Goal: Information Seeking & Learning: Learn about a topic

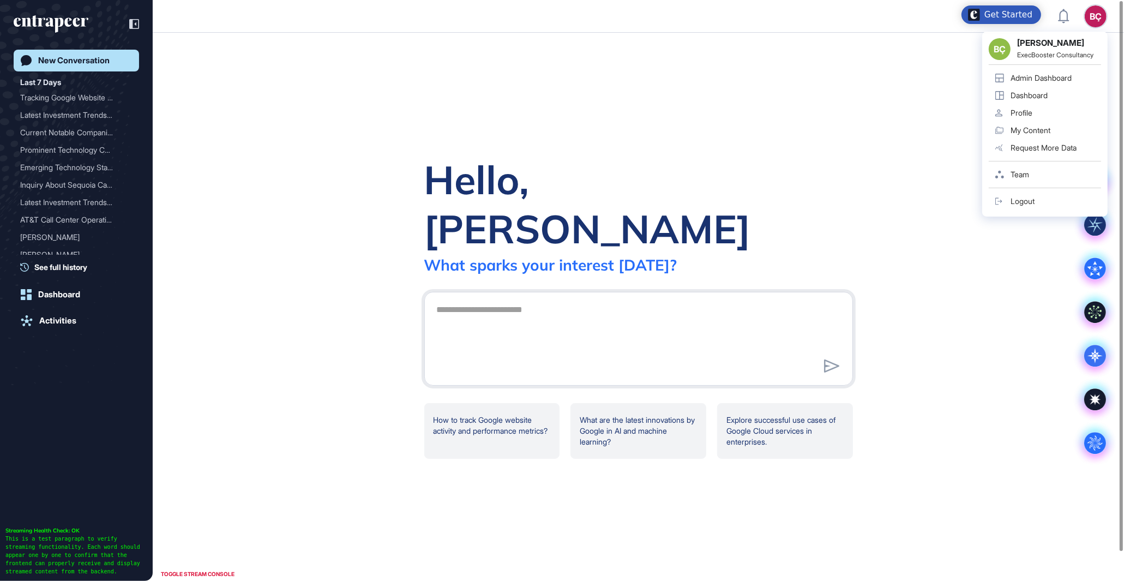
click at [1062, 77] on div "Admin Dashboard" at bounding box center [1041, 78] width 61 height 9
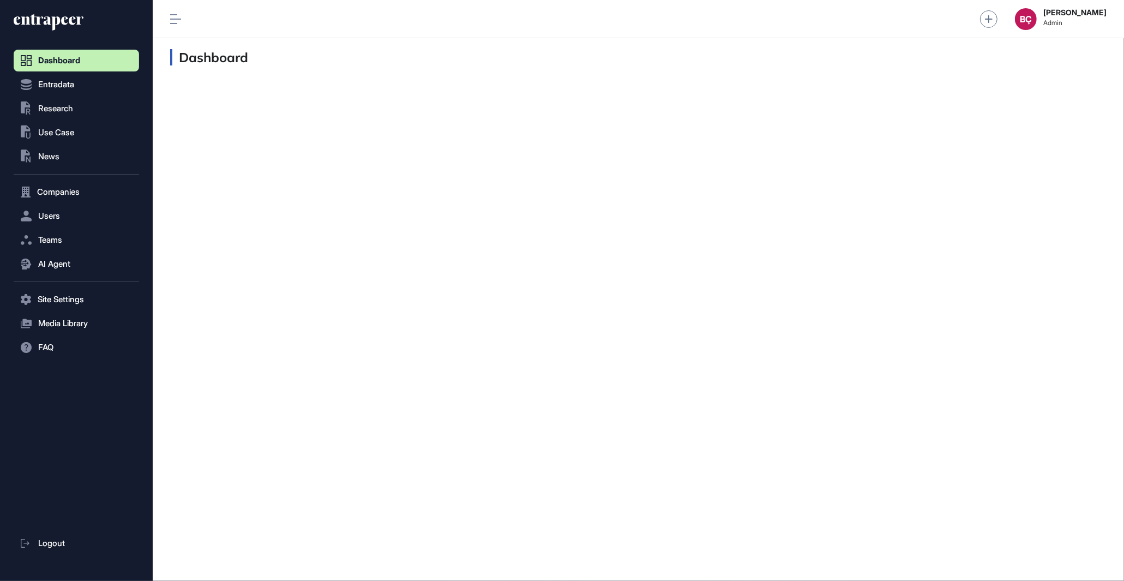
scroll to position [1, 1]
click at [93, 207] on button "Users" at bounding box center [76, 216] width 125 height 22
click at [62, 235] on span "User List" at bounding box center [50, 239] width 31 height 9
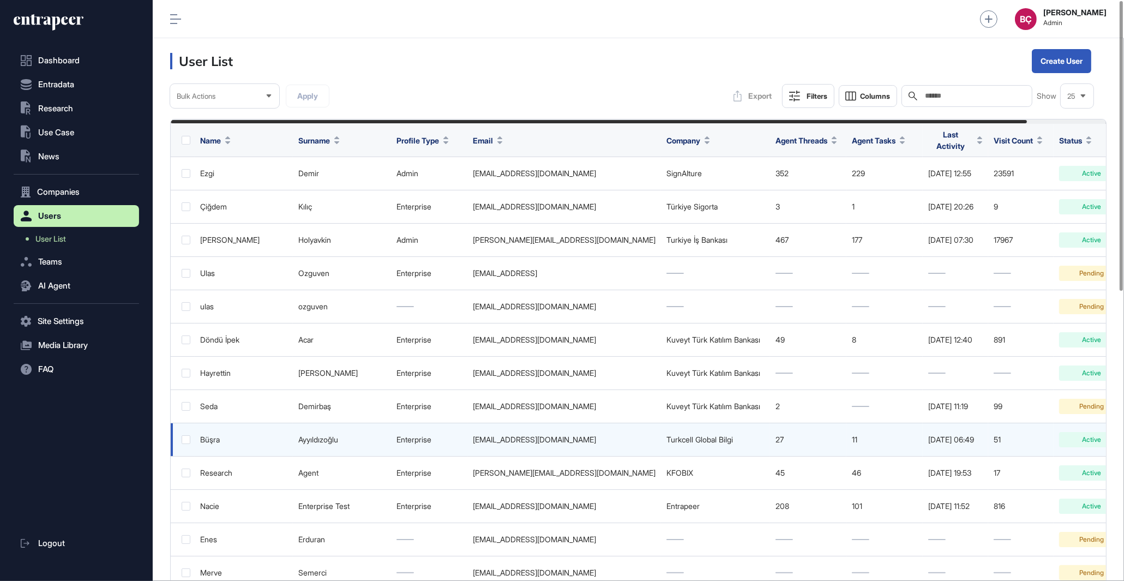
click at [563, 435] on div "[EMAIL_ADDRESS][DOMAIN_NAME]" at bounding box center [564, 439] width 183 height 9
click at [564, 436] on div "[EMAIL_ADDRESS][DOMAIN_NAME]" at bounding box center [564, 439] width 183 height 9
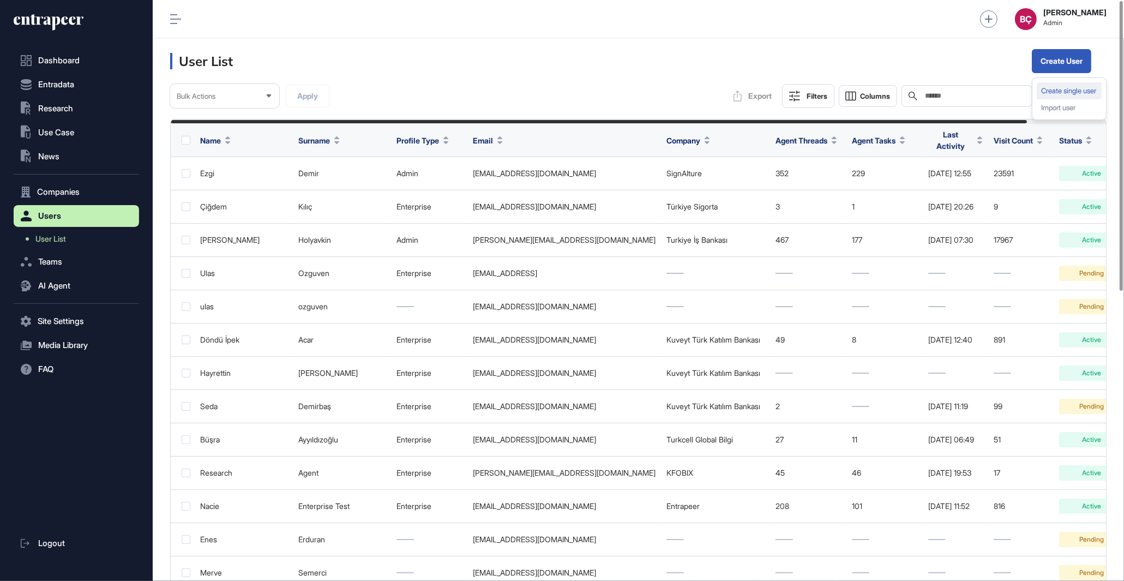
click at [1045, 89] on div "Create single user" at bounding box center [1069, 90] width 65 height 17
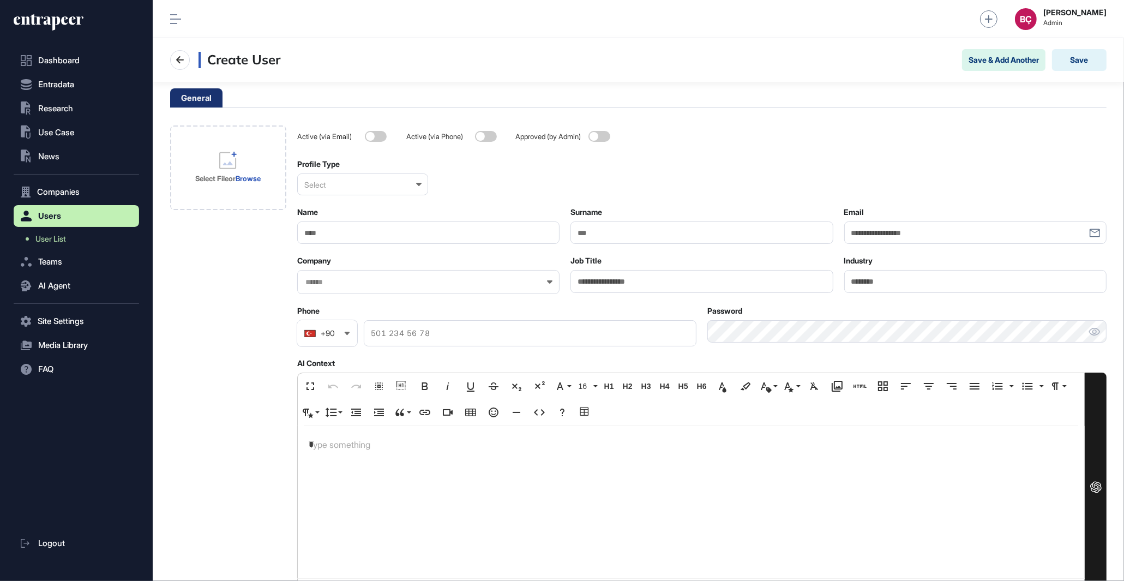
click at [56, 223] on button "Users" at bounding box center [76, 216] width 125 height 22
click at [50, 244] on link "User List" at bounding box center [79, 239] width 120 height 20
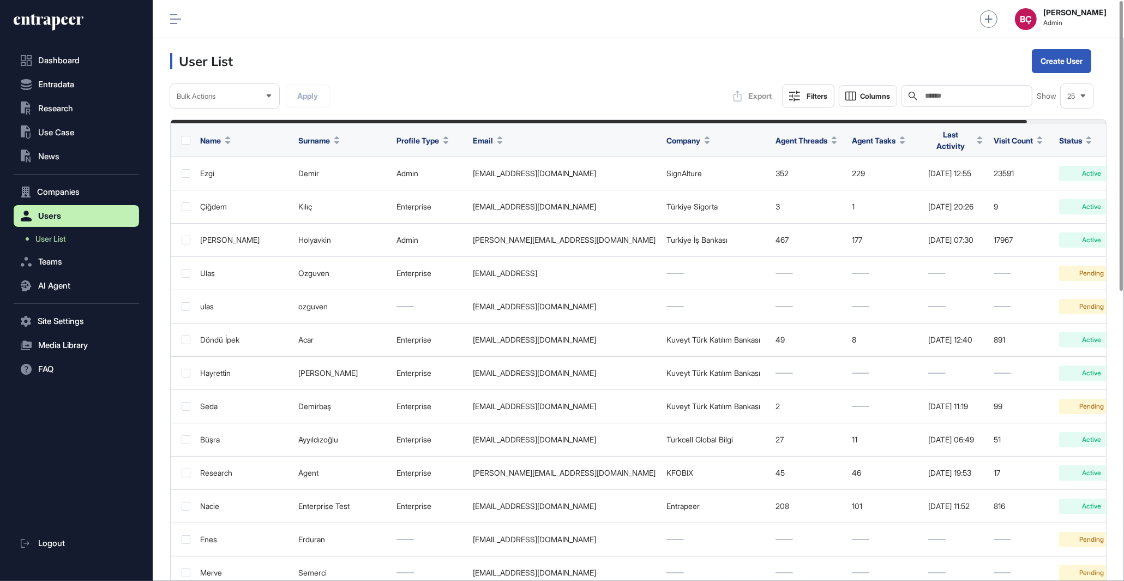
click at [968, 94] on input "text" at bounding box center [974, 96] width 101 height 9
type input "***"
click at [991, 93] on input "text" at bounding box center [974, 96] width 101 height 9
paste input "**********"
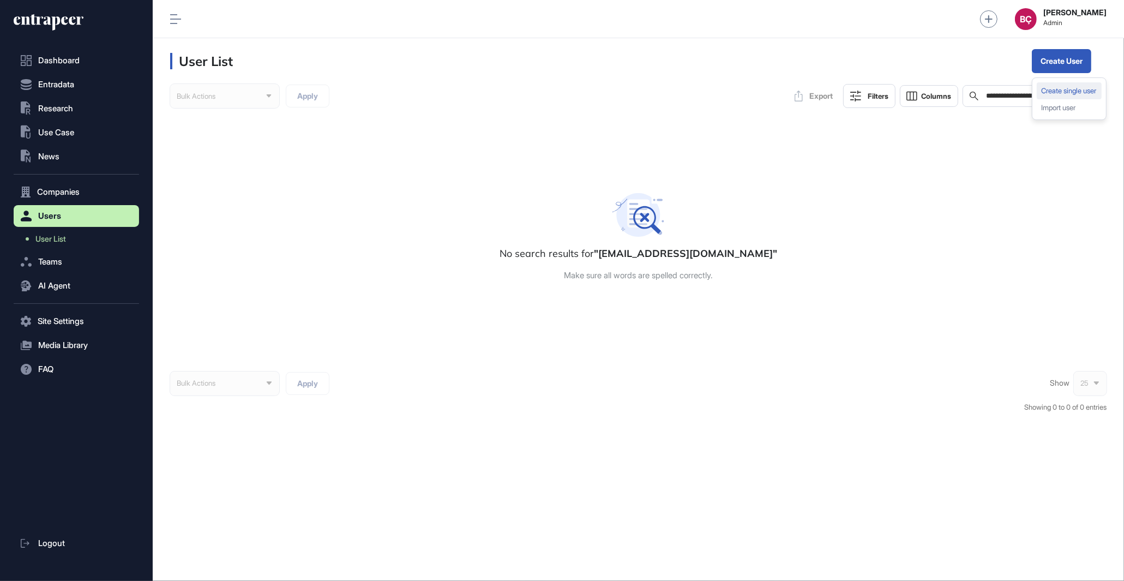
type input "**********"
click at [1062, 89] on div "Create single user" at bounding box center [1069, 90] width 65 height 17
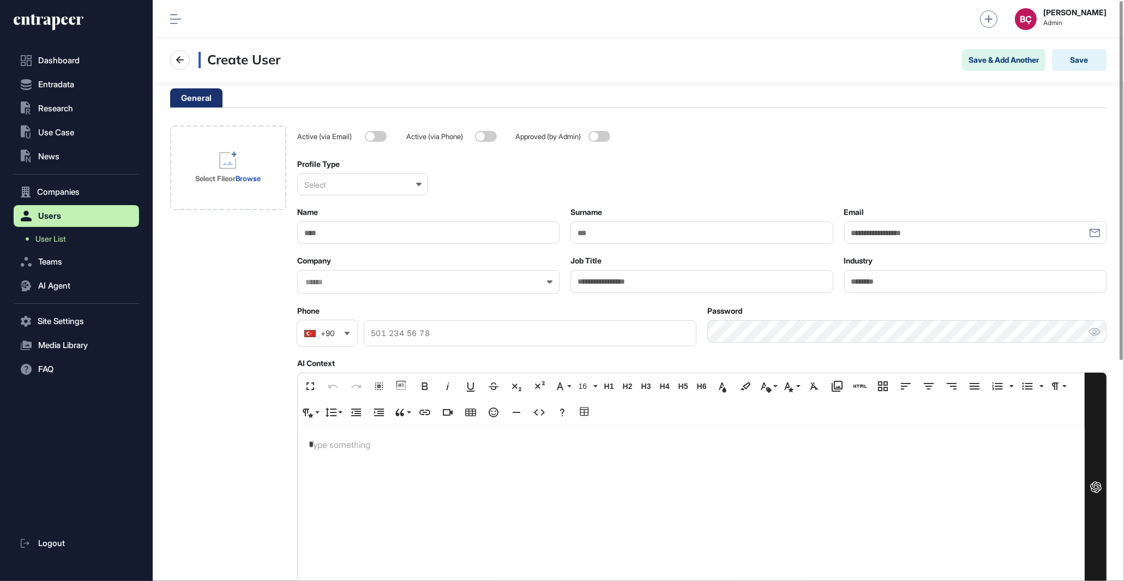
click at [871, 235] on input "Email" at bounding box center [975, 232] width 262 height 22
paste input "**********"
type input "**********"
click at [414, 239] on input "Name" at bounding box center [428, 232] width 262 height 22
click at [388, 241] on input "****" at bounding box center [428, 232] width 262 height 22
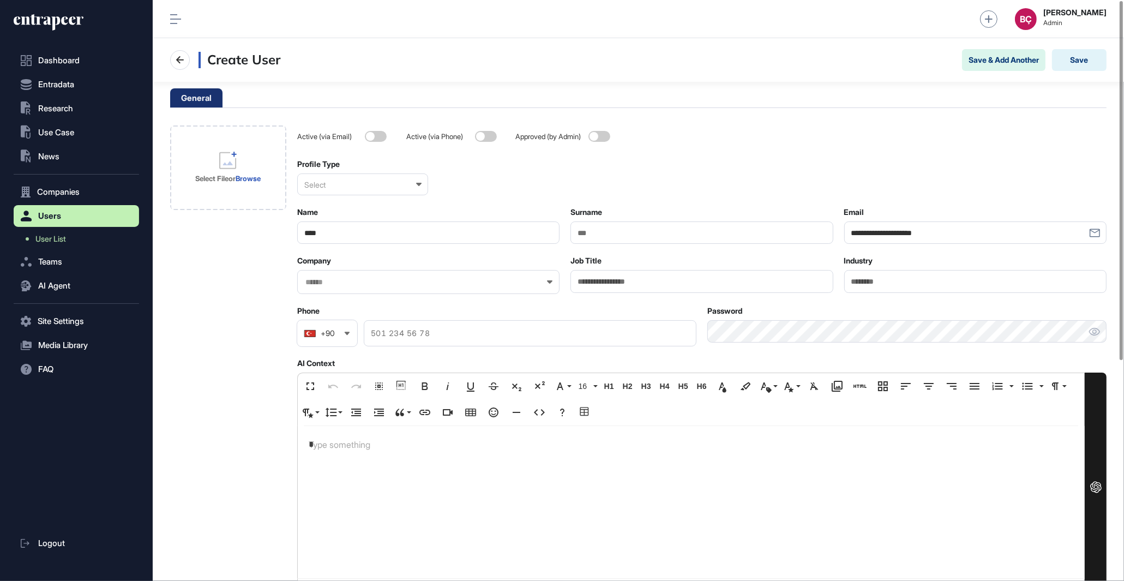
click at [377, 236] on input "****" at bounding box center [428, 232] width 262 height 22
type input "****"
click at [655, 233] on input "Surname" at bounding box center [701, 232] width 262 height 22
type input "*********"
click at [399, 190] on div "Select" at bounding box center [362, 184] width 131 height 22
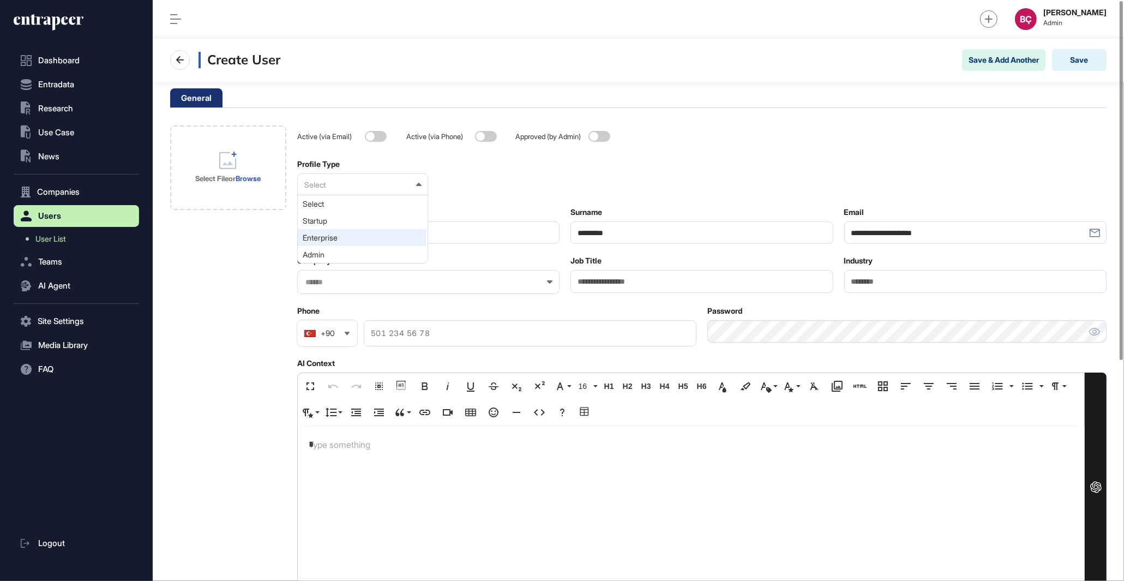
click at [370, 243] on div "Enterprise" at bounding box center [362, 237] width 129 height 17
click at [617, 232] on input "*********" at bounding box center [701, 232] width 262 height 22
click at [617, 285] on input "Job Title" at bounding box center [701, 281] width 262 height 22
paste input "**********"
type input "**********"
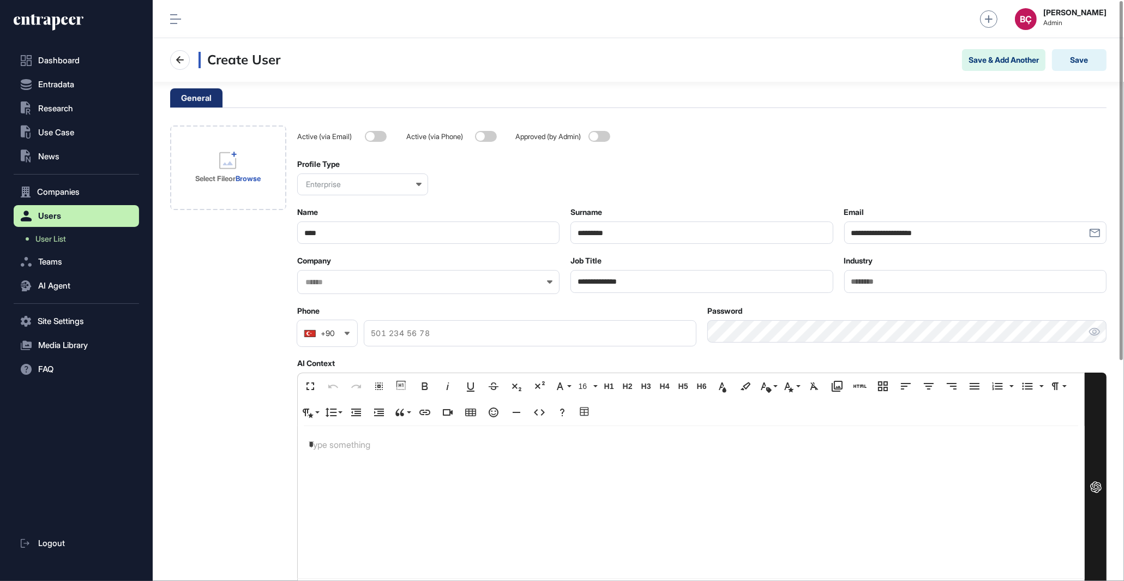
click at [464, 465] on div "*" at bounding box center [691, 502] width 786 height 152
click at [405, 453] on div "*" at bounding box center [691, 502] width 786 height 152
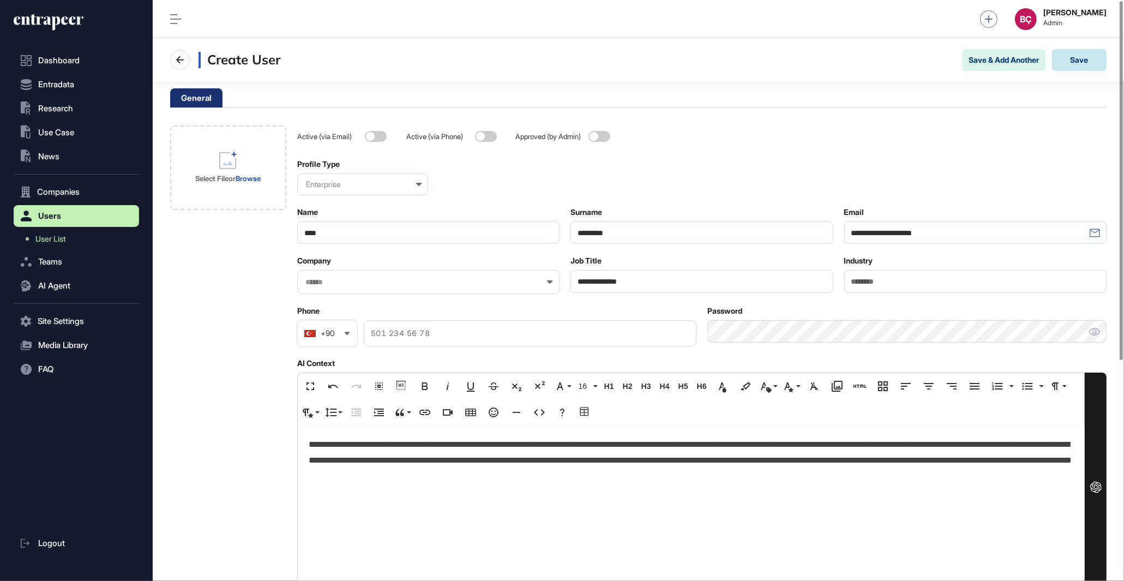
click at [1088, 59] on button "Save" at bounding box center [1079, 60] width 55 height 22
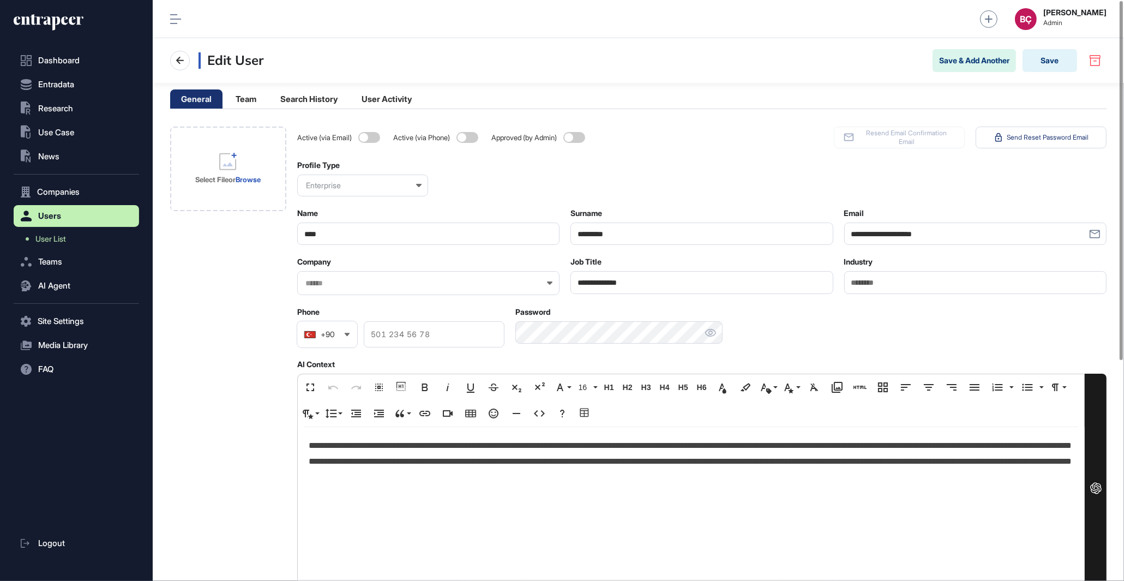
click at [561, 454] on p "**********" at bounding box center [691, 461] width 765 height 47
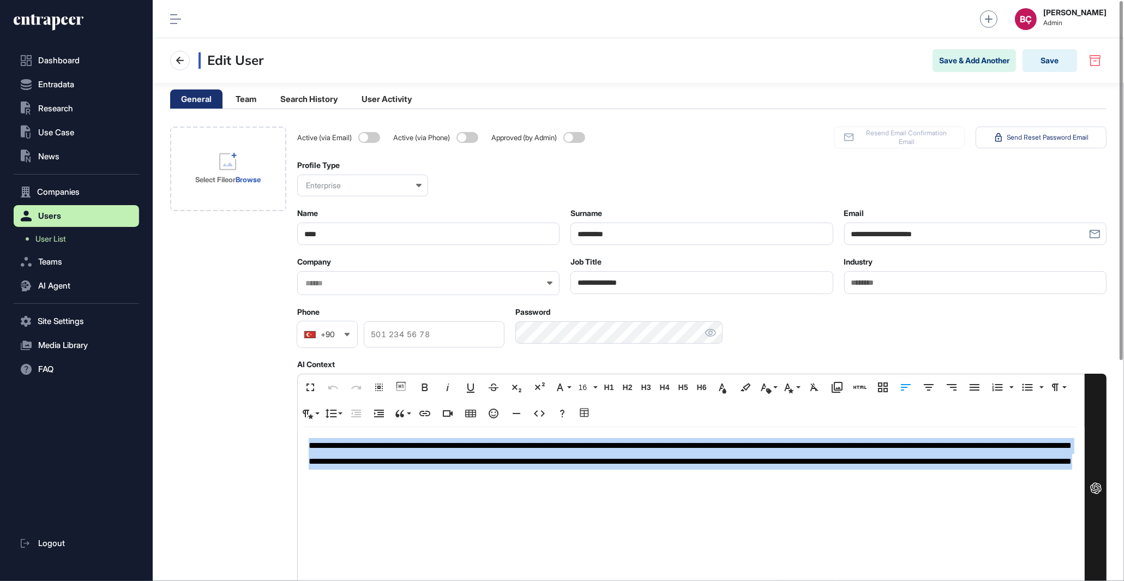
click at [561, 454] on p "**********" at bounding box center [691, 461] width 765 height 47
copy p "**********"
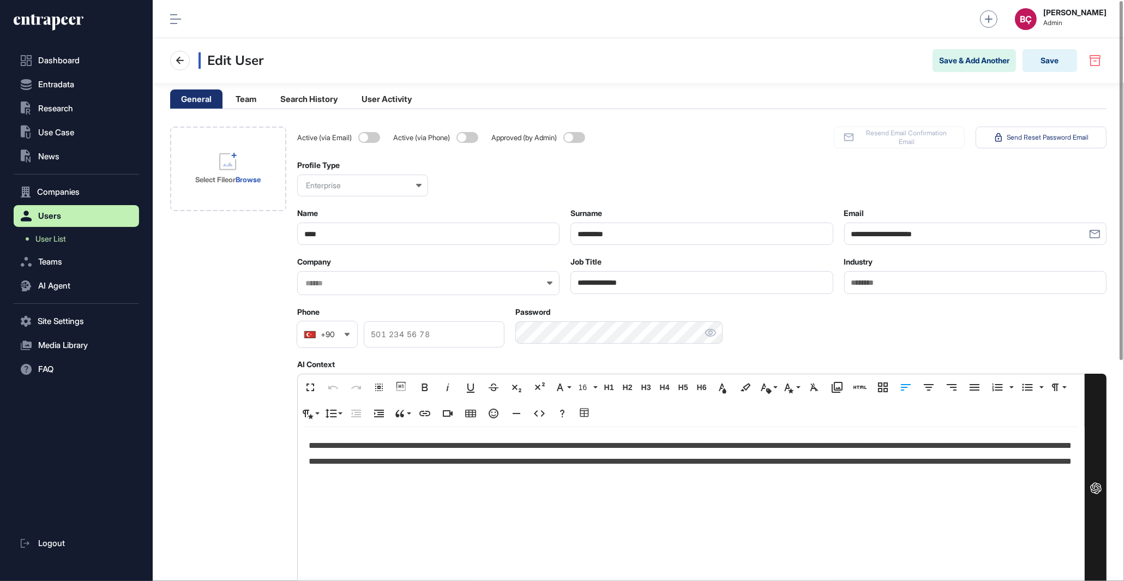
click at [916, 217] on div "Email" at bounding box center [975, 213] width 262 height 10
click at [903, 235] on input "**********" at bounding box center [975, 234] width 262 height 22
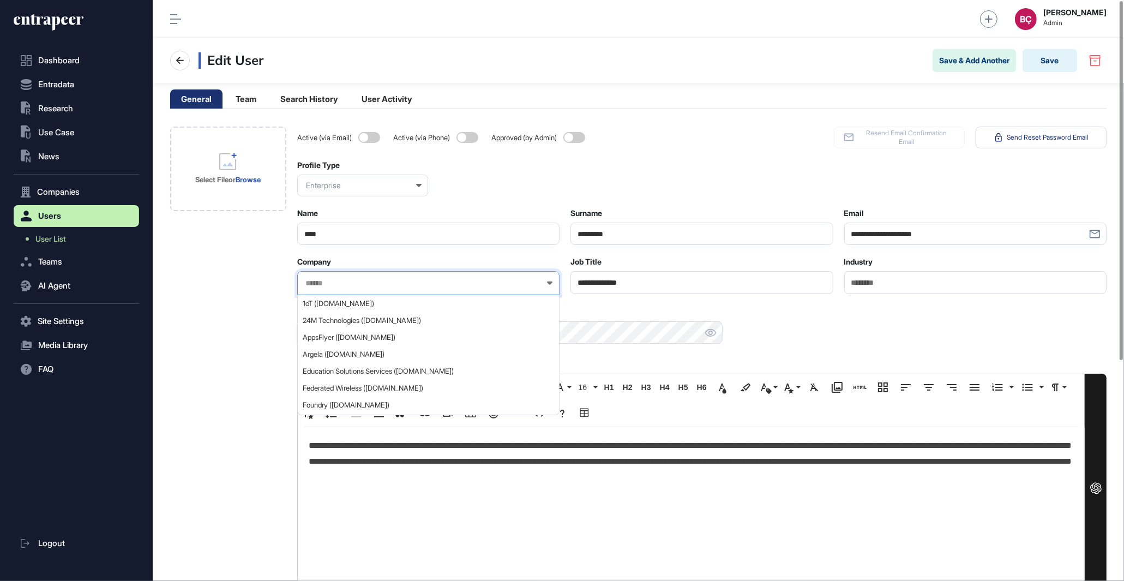
click at [476, 286] on input "text" at bounding box center [421, 283] width 234 height 9
type input "**********"
click at [398, 303] on span "Caterpillar (caterpillar.com)" at bounding box center [428, 303] width 250 height 8
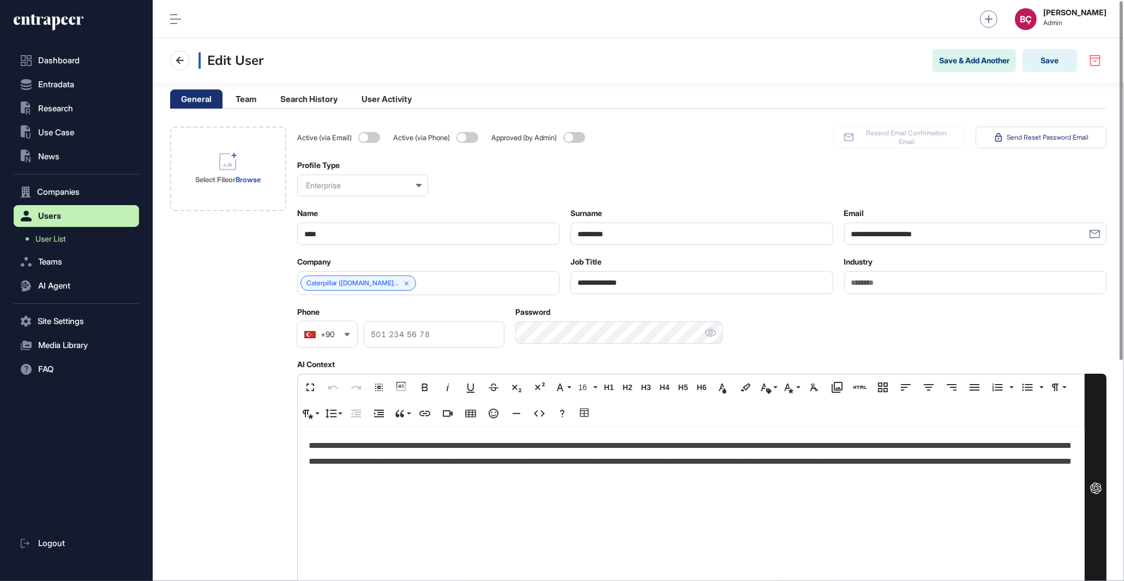
click at [1022, 68] on div "Save & Add Another Save" at bounding box center [1020, 60] width 174 height 23
click at [1031, 63] on button "Save" at bounding box center [1050, 60] width 55 height 23
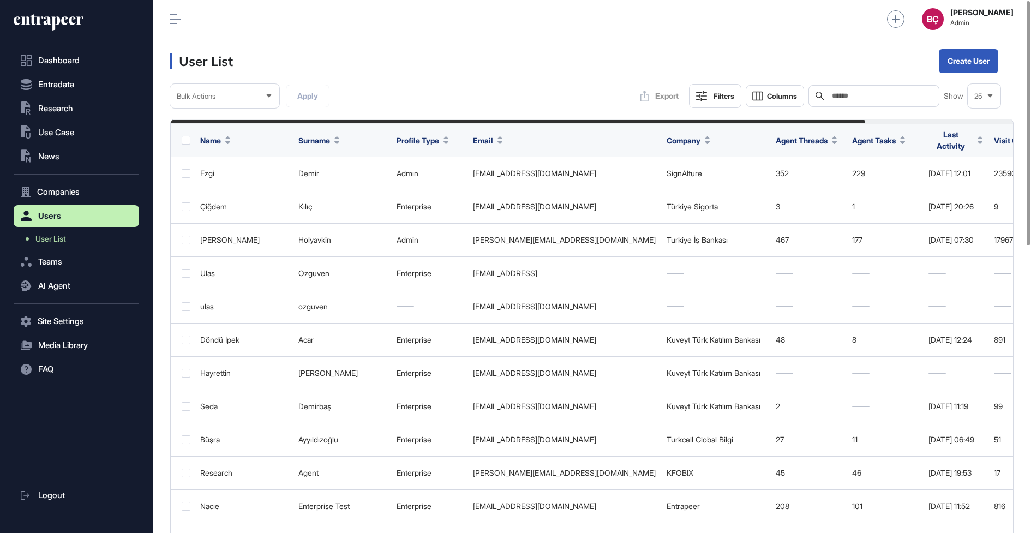
scroll to position [1, 1]
click at [860, 97] on input "text" at bounding box center [881, 96] width 101 height 9
type input "****"
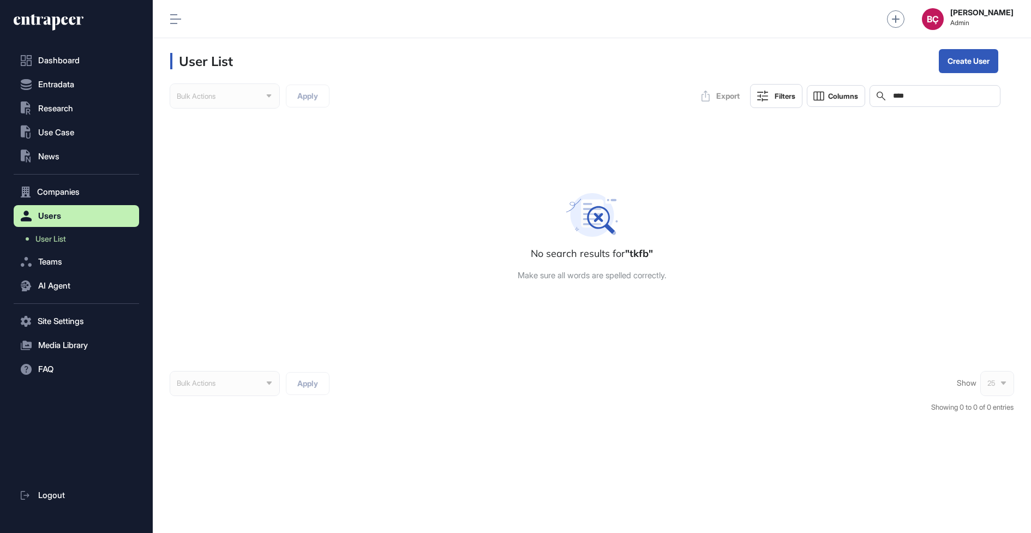
click at [917, 97] on input "****" at bounding box center [942, 96] width 101 height 9
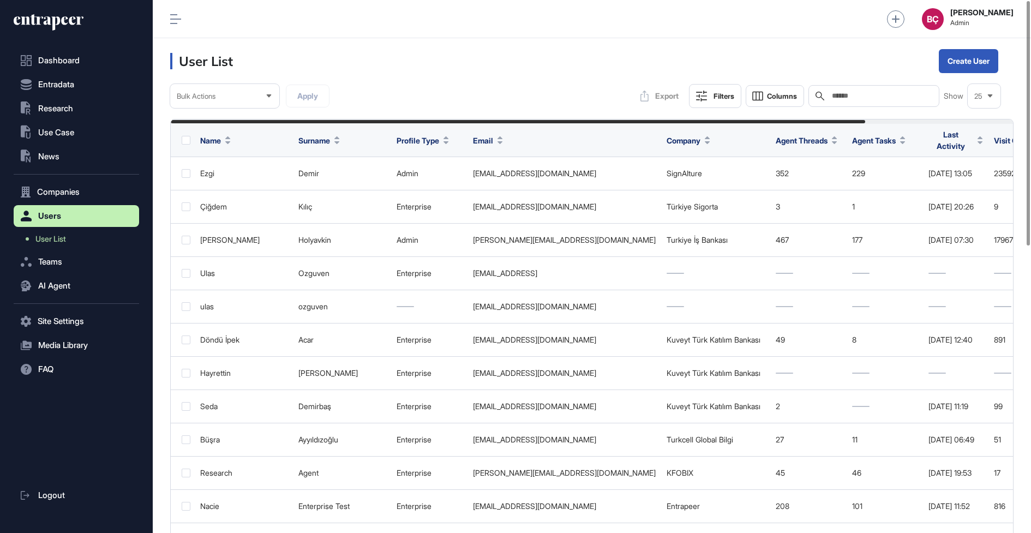
click at [835, 98] on input "text" at bounding box center [881, 96] width 101 height 9
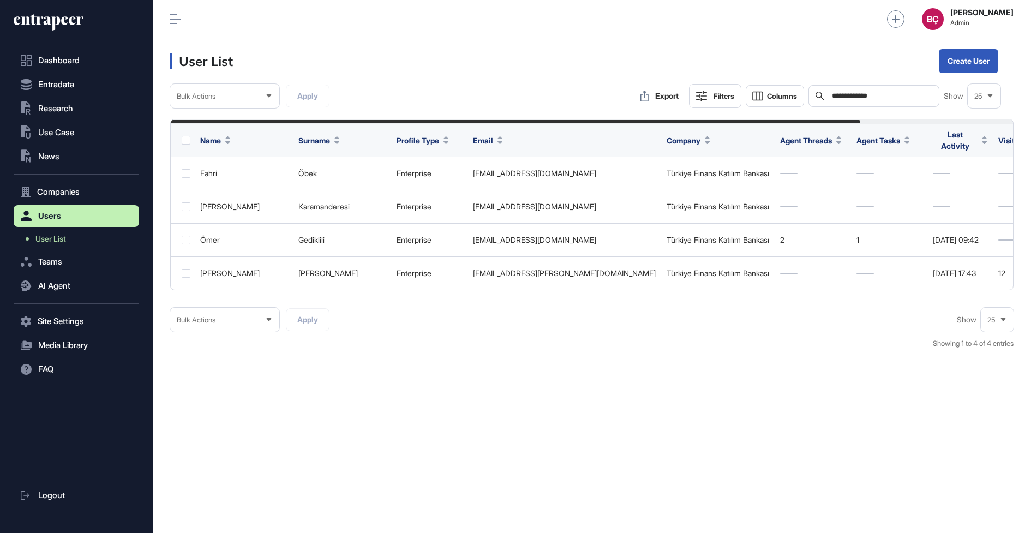
type input "**********"
click at [63, 33] on div "Dashboard Entradata .st0{fill:currentColor} Research .st0{fill:currentColor} Us…" at bounding box center [76, 272] width 125 height 522
click at [63, 27] on icon at bounding box center [49, 22] width 70 height 17
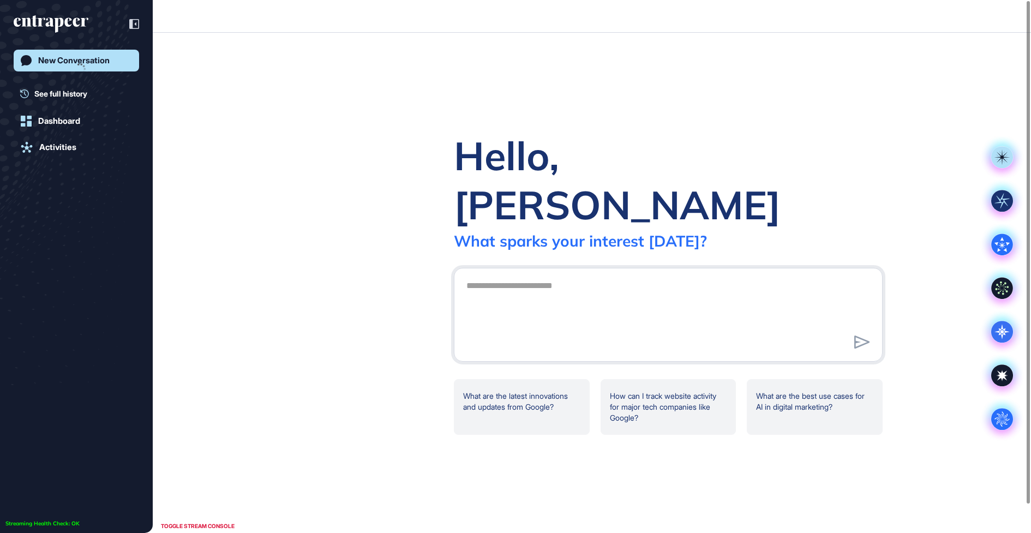
scroll to position [1, 1]
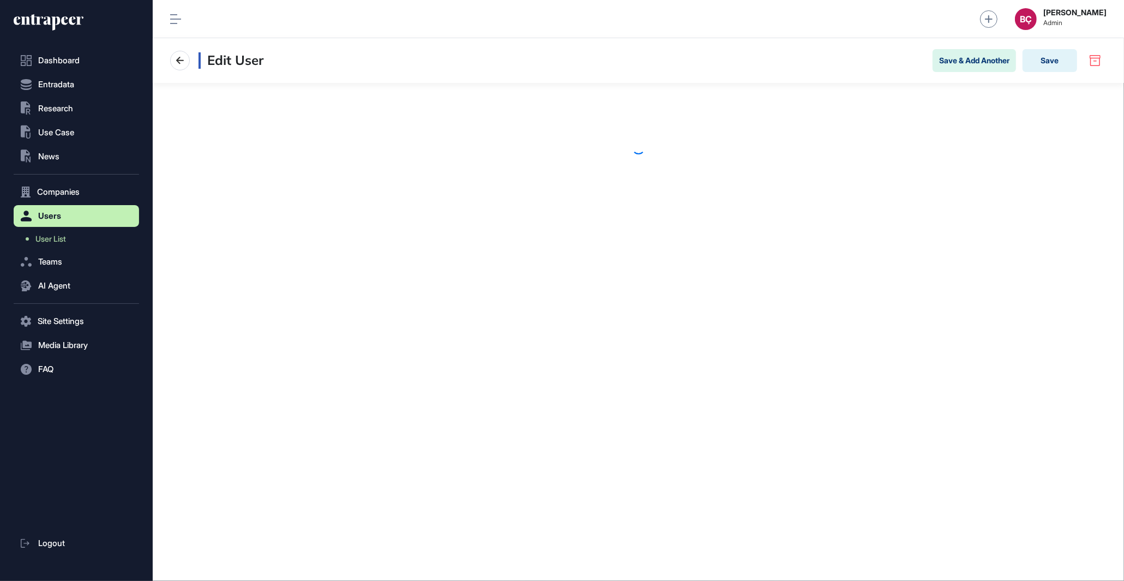
scroll to position [1, 1]
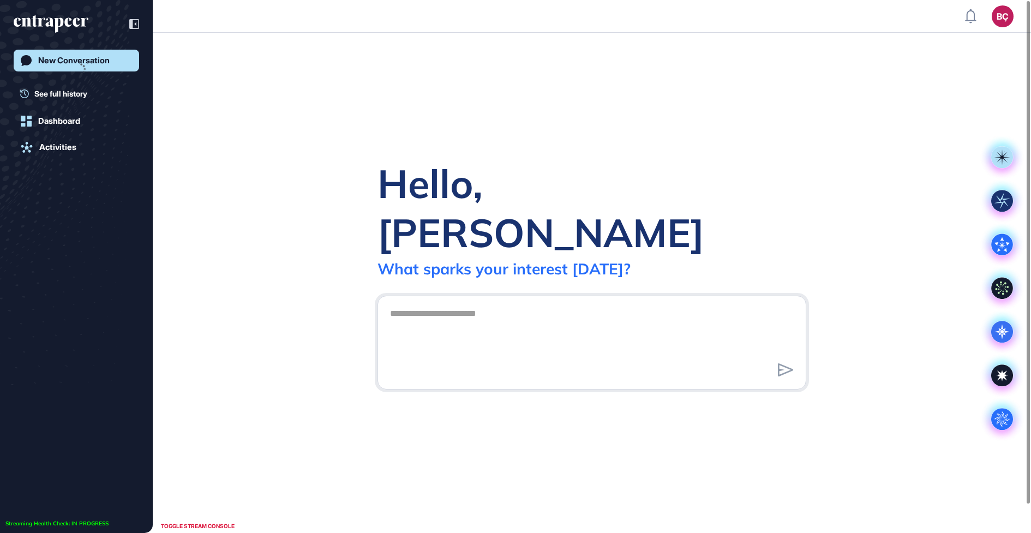
scroll to position [1, 1]
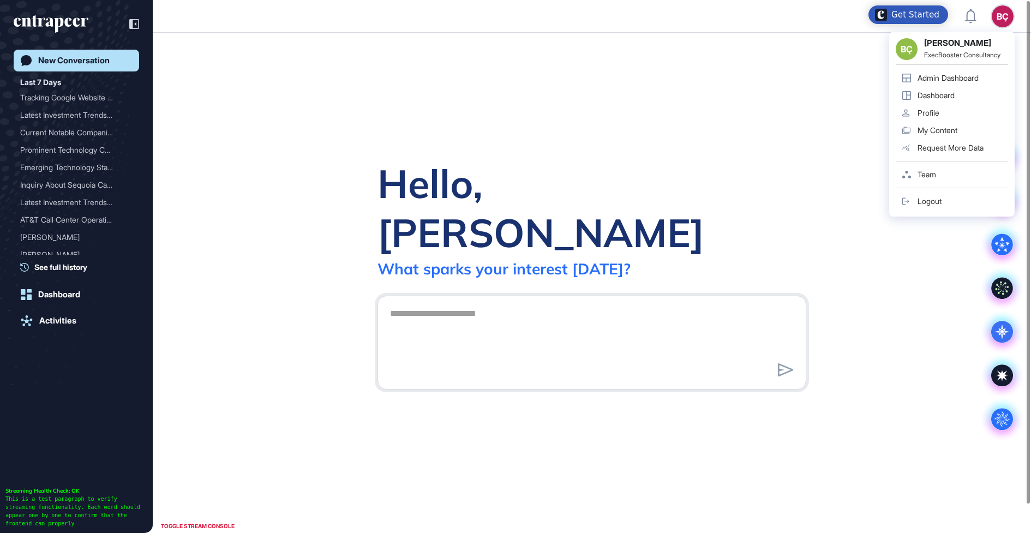
click at [1008, 22] on div "BÇ BÇ Beril Çiftci ExecBooster Consultancy Admin Dashboard Dashboard Profile My…" at bounding box center [1002, 16] width 22 height 22
click at [943, 94] on div "Dashboard" at bounding box center [935, 95] width 37 height 9
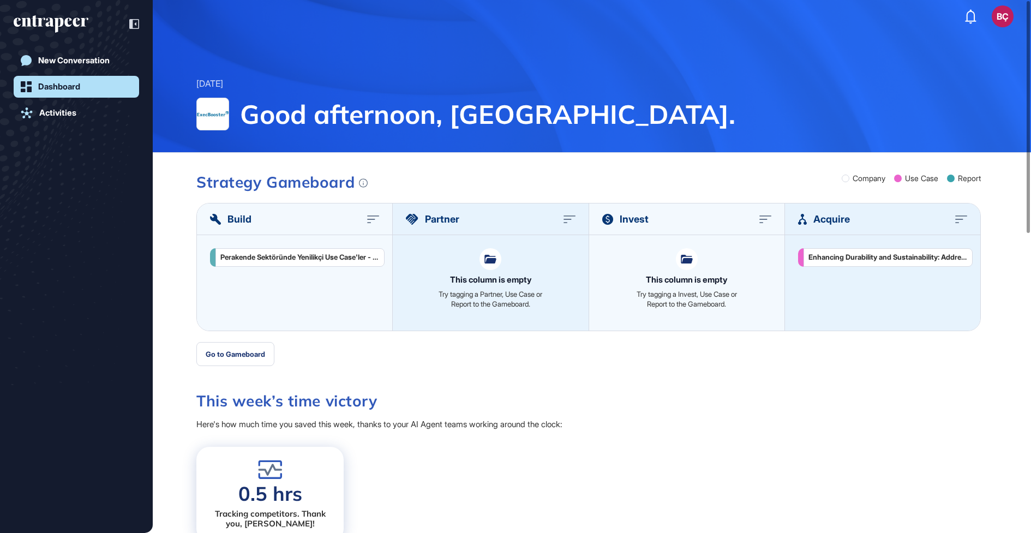
click at [994, 23] on button "BÇ Admin Dashboard Dashboard Profile My Content Request More Data" at bounding box center [1002, 16] width 22 height 22
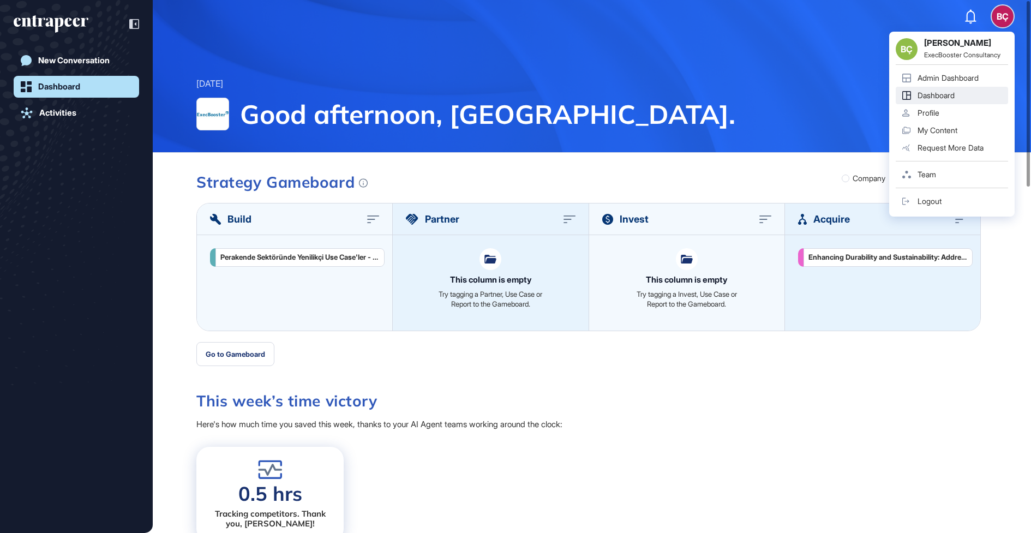
click at [1002, 16] on div "BÇ" at bounding box center [1002, 16] width 22 height 22
click at [973, 71] on link "Admin Dashboard" at bounding box center [951, 77] width 112 height 17
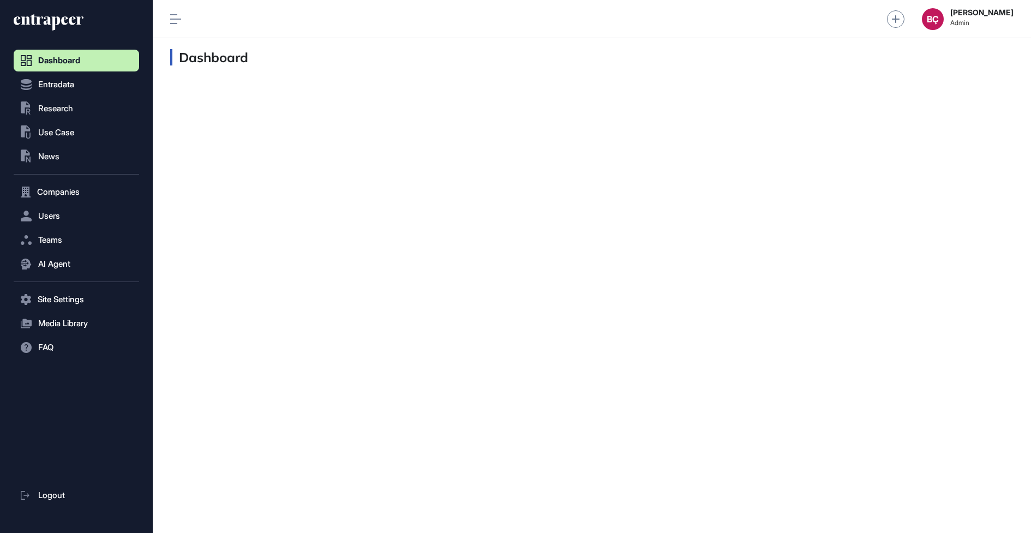
scroll to position [1, 1]
click at [74, 105] on button ".st0{fill:currentColor} Research" at bounding box center [76, 109] width 125 height 22
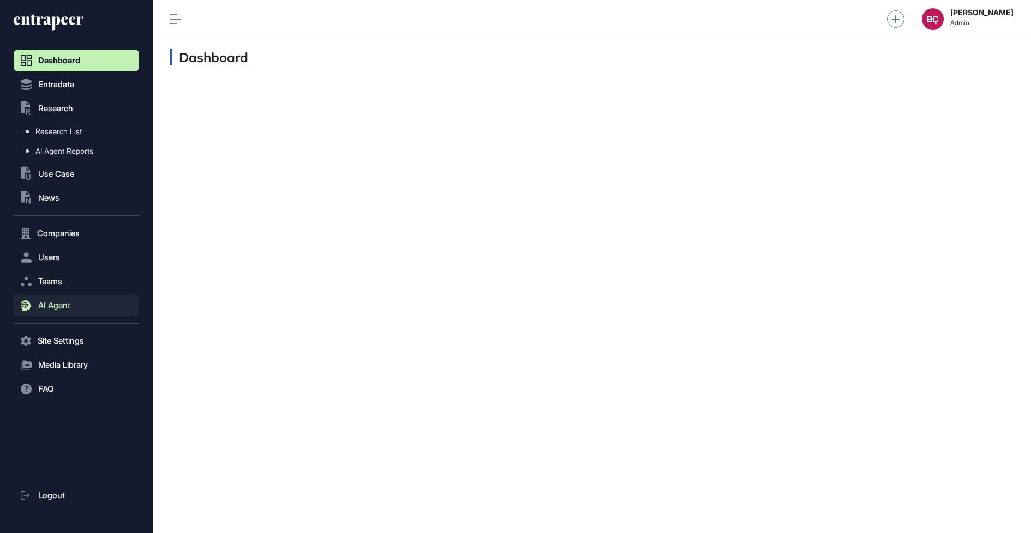
click at [44, 311] on button "AI Agent" at bounding box center [76, 305] width 125 height 22
click at [61, 312] on link "Messages" at bounding box center [79, 307] width 120 height 20
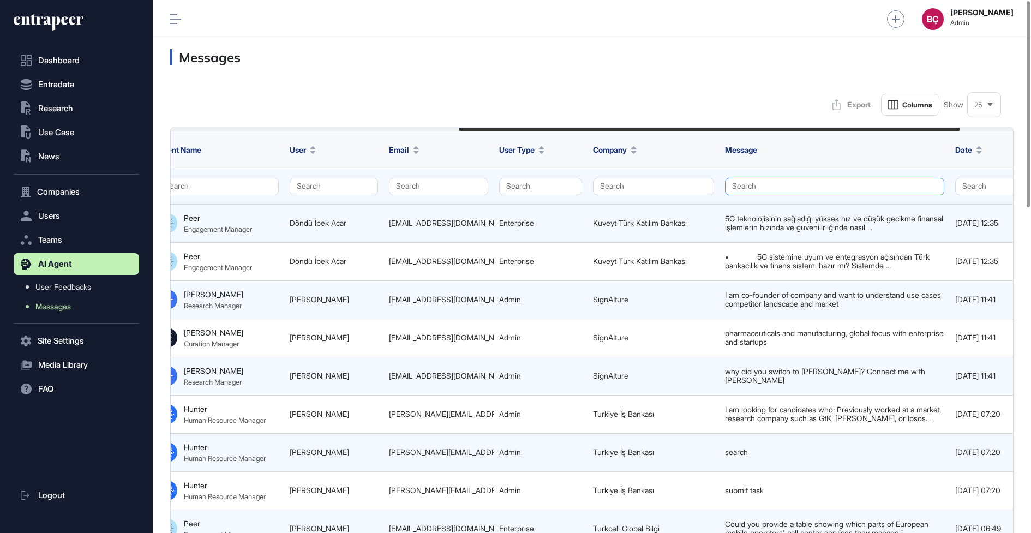
scroll to position [0, 512]
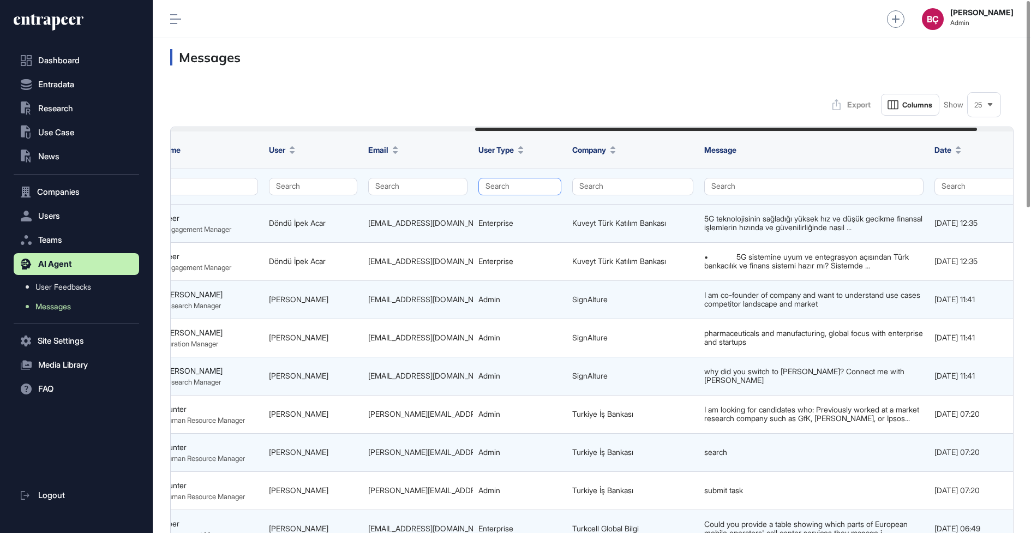
click at [492, 180] on button "Search" at bounding box center [519, 186] width 83 height 17
click at [494, 208] on div "Enterprise" at bounding box center [517, 207] width 64 height 15
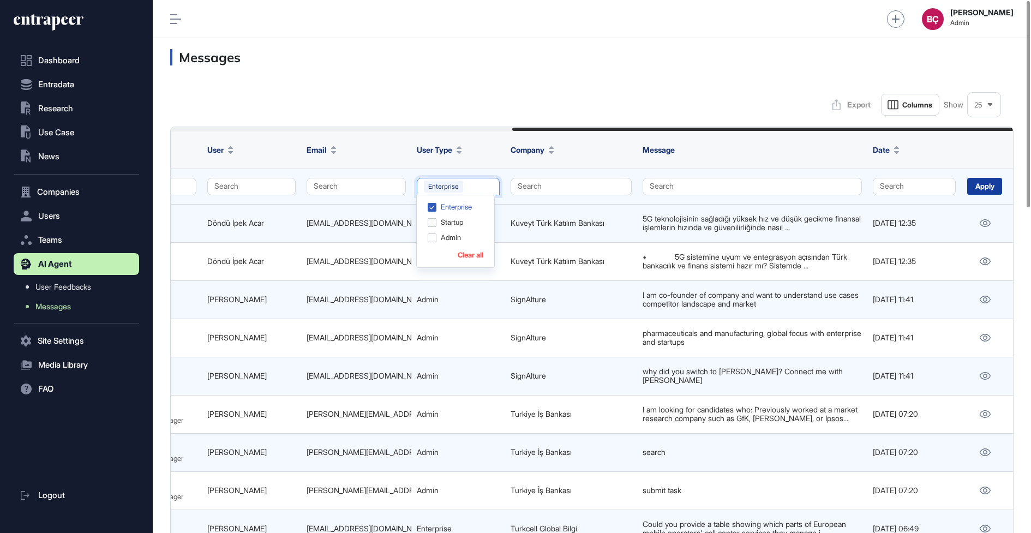
click at [973, 182] on div "Apply" at bounding box center [984, 186] width 35 height 17
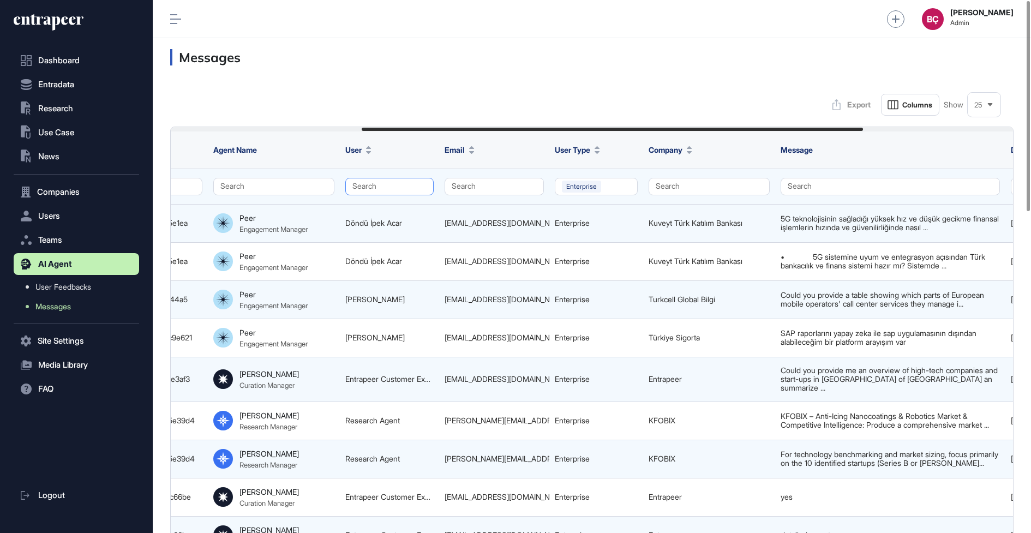
scroll to position [0, 573]
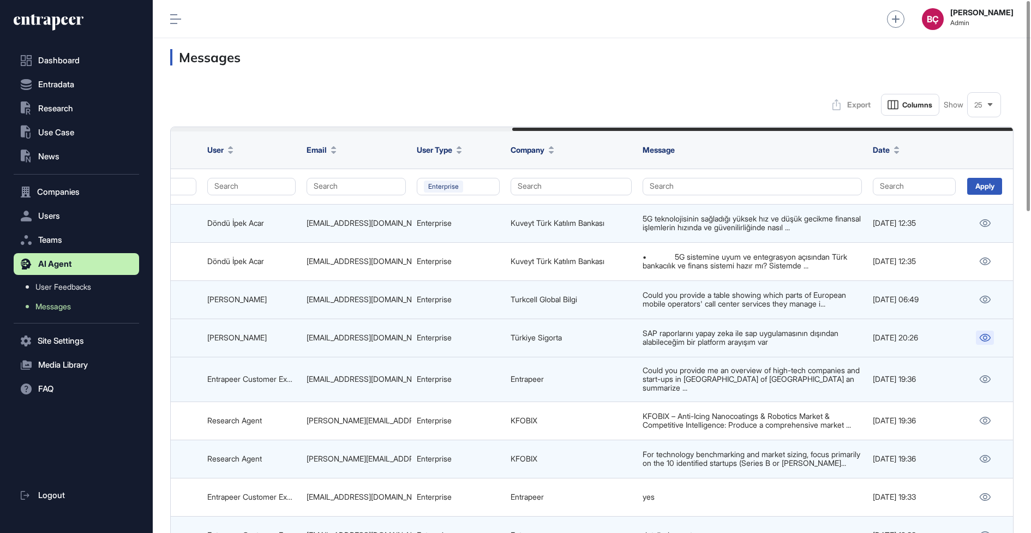
click at [988, 330] on link at bounding box center [985, 337] width 18 height 14
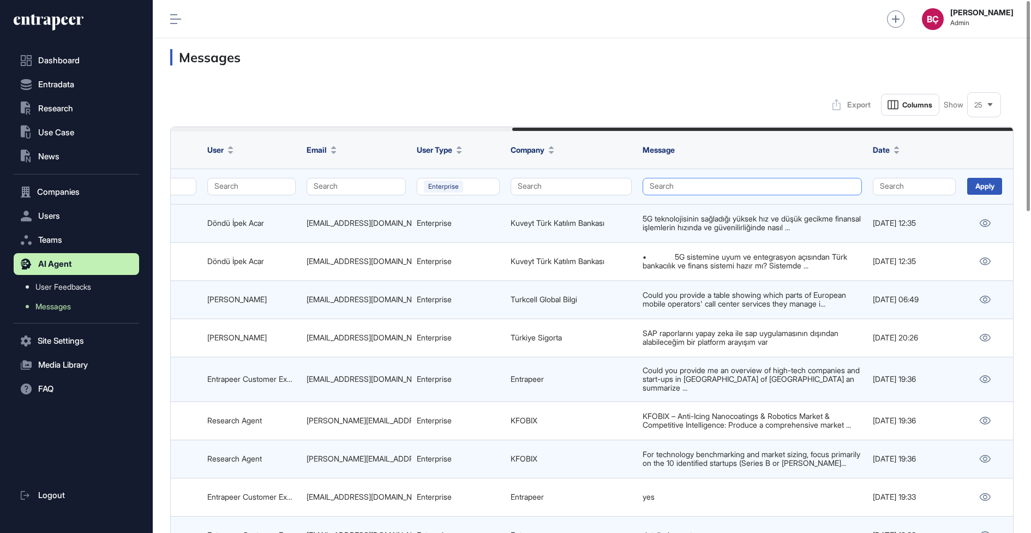
click at [672, 185] on button "Search" at bounding box center [751, 186] width 219 height 17
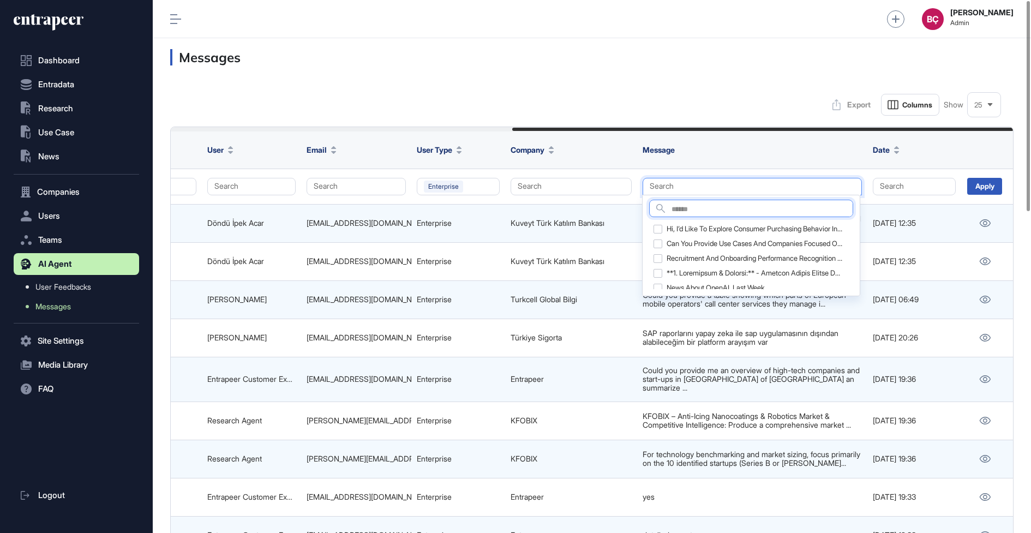
click at [681, 206] on input "text" at bounding box center [761, 209] width 181 height 15
type input "**"
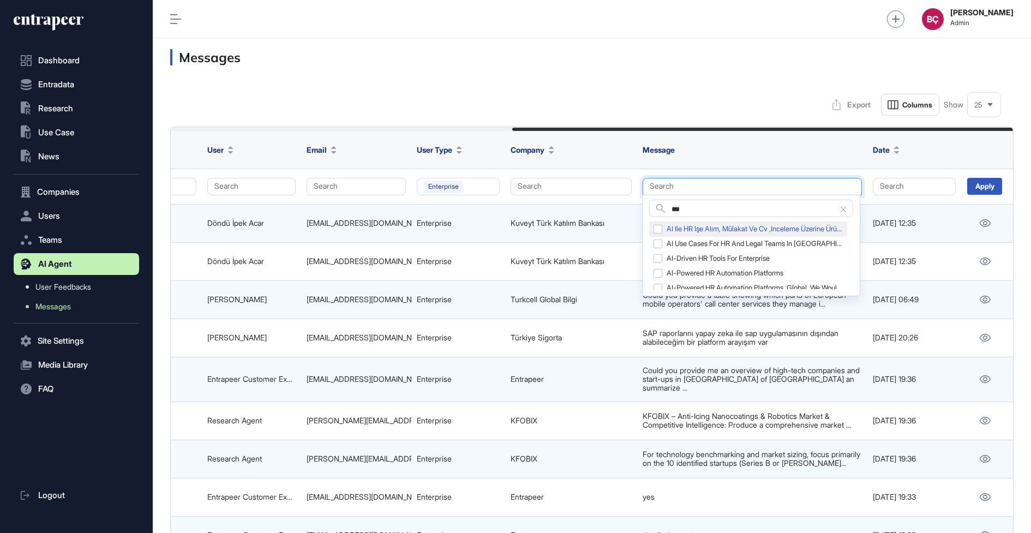
click at [656, 227] on div "AI ile HR işe alım, mülakat ve cv ,inceleme üzerine ürünleri araştır. Feature l…" at bounding box center [748, 228] width 198 height 15
click at [656, 228] on div "AI ile HR işe alım, mülakat ve cv ,inceleme üzerine ürünleri araştır. Feature l…" at bounding box center [748, 228] width 198 height 15
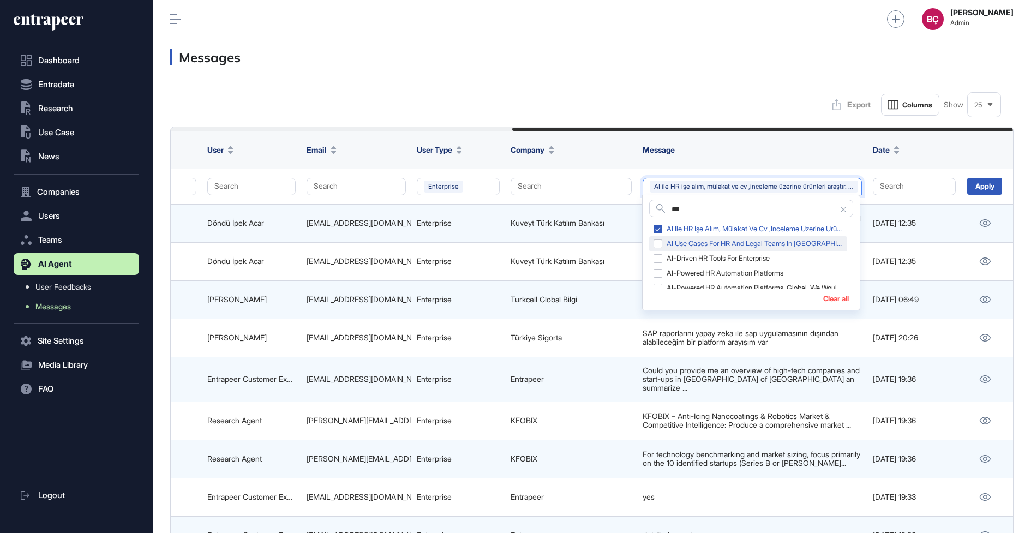
click at [657, 236] on div "AI use cases for HR and legal teams in France because we are planing to invest …" at bounding box center [748, 243] width 198 height 15
click at [657, 256] on div "AI-driven HR tools for enterprise" at bounding box center [748, 258] width 198 height 15
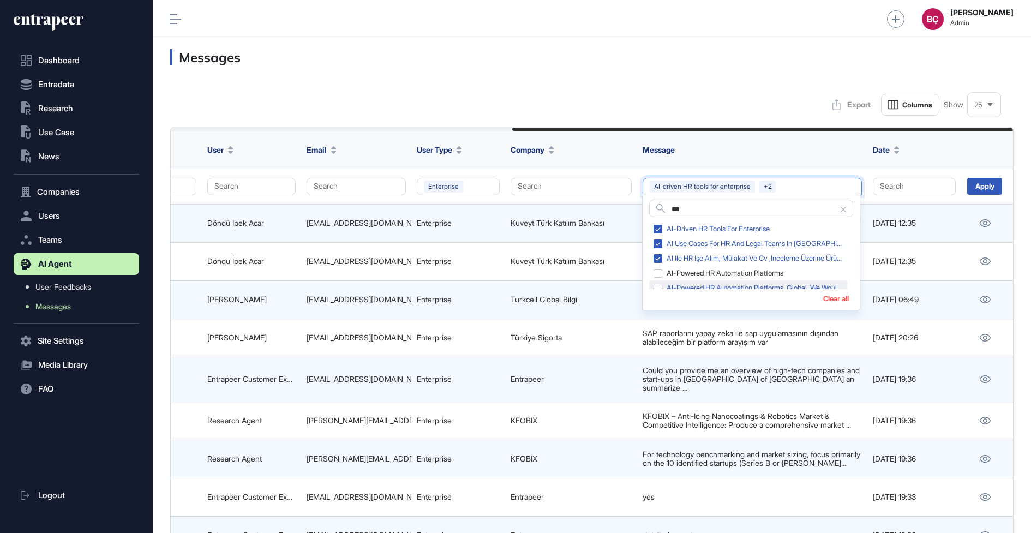
click at [658, 283] on div "AI-powered HR automation platforms, global, we would like to benchmark to our p…" at bounding box center [748, 287] width 198 height 15
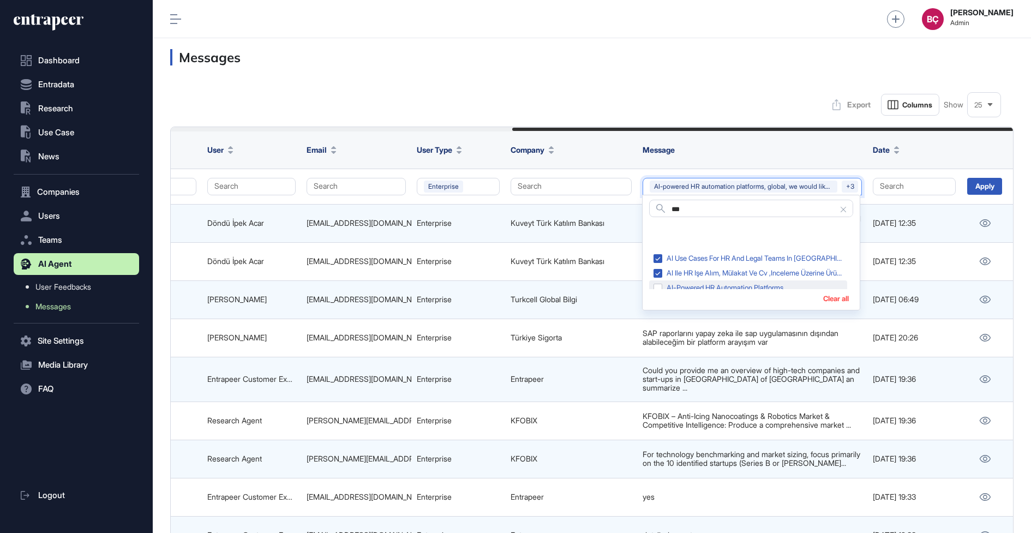
scroll to position [271, 0]
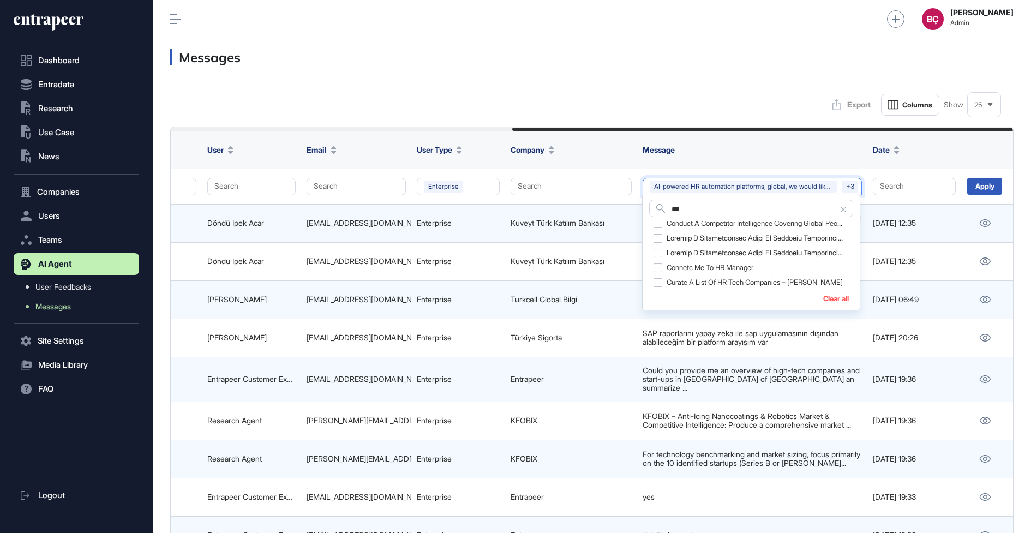
click at [658, 283] on div "Curate a List of HR Tech Companies – Curie" at bounding box center [748, 282] width 198 height 15
click at [658, 283] on div at bounding box center [748, 282] width 198 height 15
click at [658, 283] on div "Conduct a competitor intelligence covering global people and HR software analyt…" at bounding box center [748, 282] width 198 height 15
click at [658, 283] on div at bounding box center [748, 282] width 198 height 15
click at [658, 283] on div "Can you list me the global HR Tech Companies" at bounding box center [748, 282] width 198 height 15
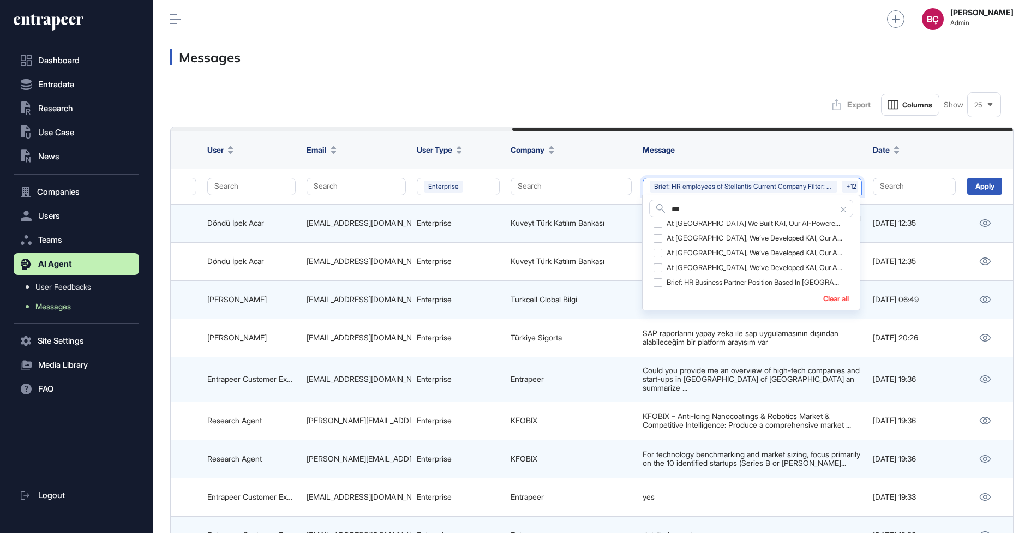
click at [658, 283] on div "Brief: HR business partner position based in Morocco, looking for candidates wh…" at bounding box center [748, 282] width 198 height 15
click at [658, 283] on div "At KoçSistem, we’ve developed KAI, our AI-powered HR platform for data-driven d…" at bounding box center [748, 282] width 198 height 15
click at [658, 283] on div "At KoçSistem we built KAI, our AI-powered HR automation platform. Are there sim…" at bounding box center [748, 282] width 198 height 15
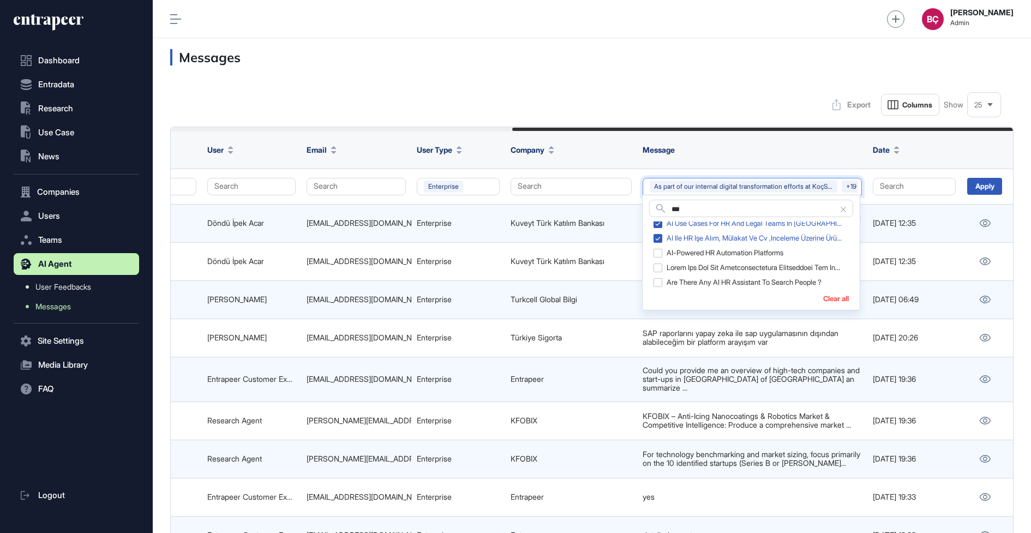
click at [658, 283] on div "Are there any AI HR assistant to search people ?" at bounding box center [748, 282] width 198 height 15
click at [658, 283] on div at bounding box center [748, 282] width 198 height 15
click at [658, 283] on div "AI-powered HR automation platforms" at bounding box center [748, 282] width 198 height 15
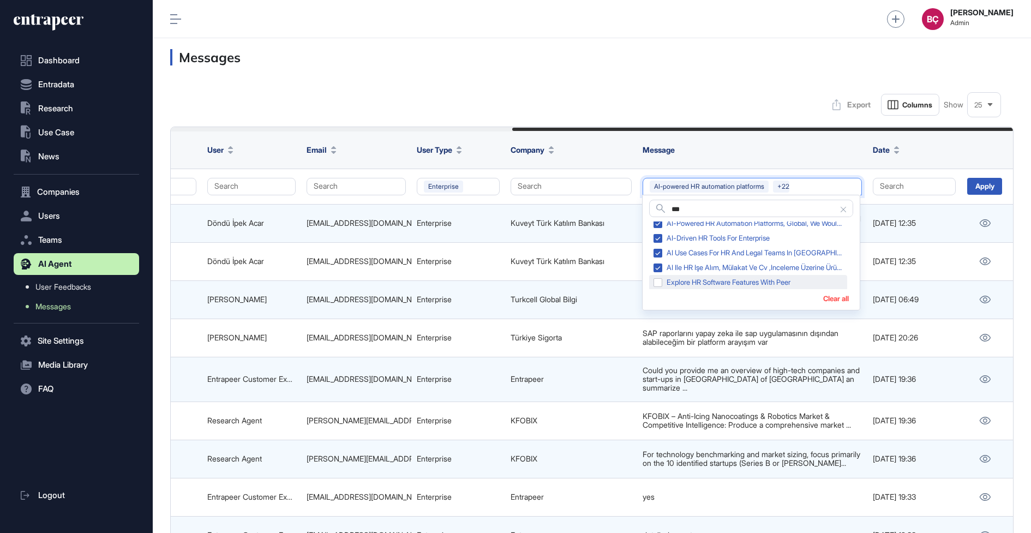
scroll to position [286, 0]
click at [654, 280] on div "Explore HR Software Features with Peer" at bounding box center [748, 281] width 198 height 15
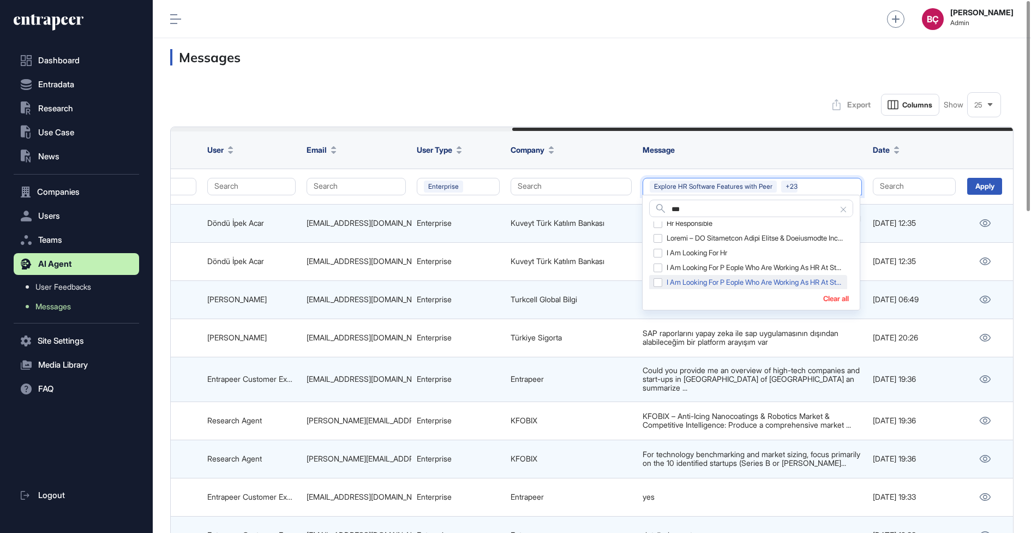
click at [654, 284] on div "I am looking for p eople who are working as HR at Stellantis" at bounding box center [748, 282] width 198 height 15
click at [654, 284] on div "I am looking for hr" at bounding box center [748, 281] width 198 height 15
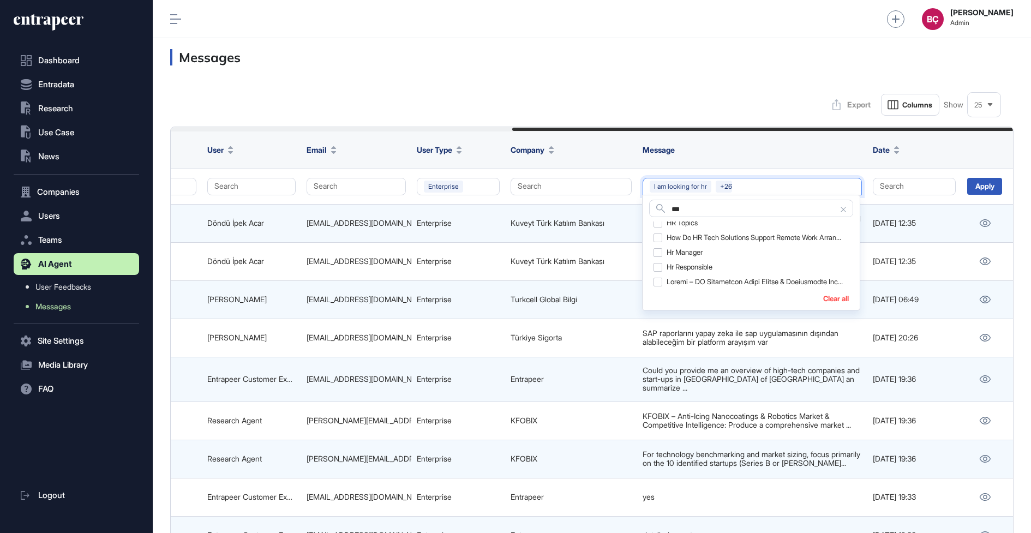
click at [654, 284] on div at bounding box center [748, 281] width 198 height 15
click at [654, 284] on div "Hr manager" at bounding box center [748, 281] width 198 height 15
click at [654, 284] on div "HR topics" at bounding box center [748, 281] width 198 height 15
click at [654, 284] on div "HR technology AI" at bounding box center [748, 281] width 198 height 15
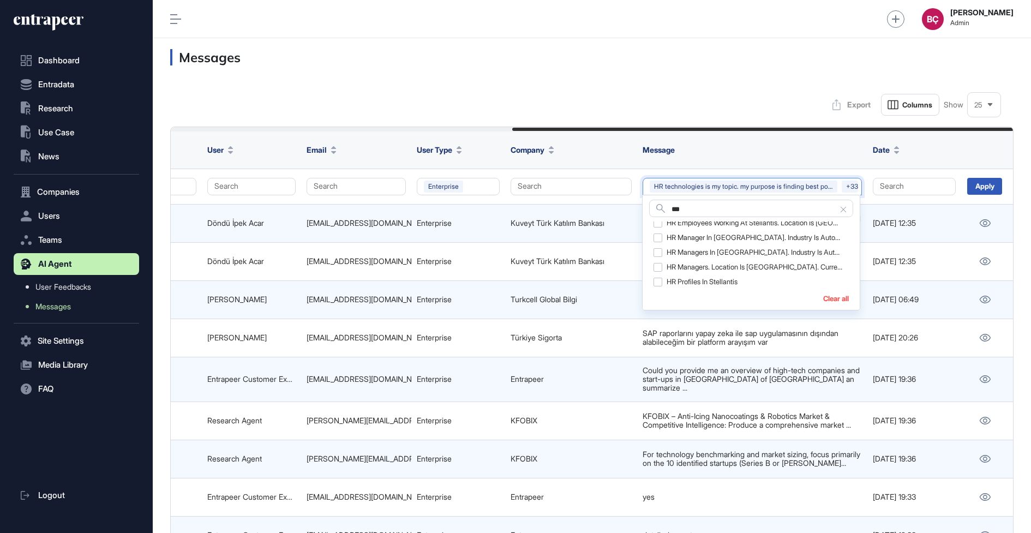
click at [654, 284] on div "HR profiles in Stellantis" at bounding box center [748, 281] width 198 height 15
click at [654, 284] on div "HR managers in istanbul. industry is automotive" at bounding box center [748, 281] width 198 height 15
click at [654, 284] on div "HR manager in istanbul. industry is automotive" at bounding box center [748, 281] width 198 height 15
click at [654, 284] on div "HR employees of Stellantis. location is türkiye" at bounding box center [748, 281] width 198 height 15
click at [654, 284] on div "HR employees of Stellantis." at bounding box center [748, 281] width 198 height 15
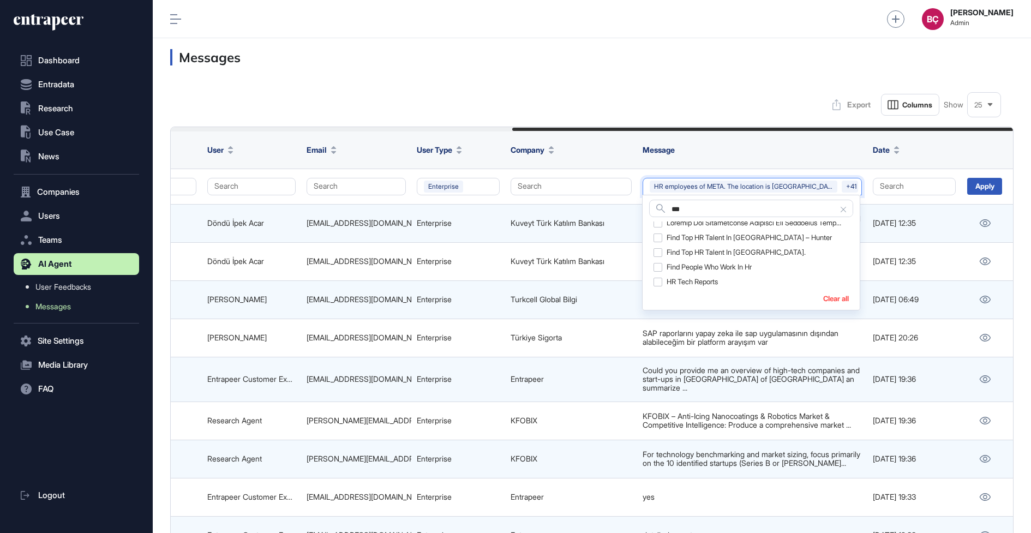
click at [654, 284] on div "HR Tech reports" at bounding box center [748, 281] width 198 height 15
click at [654, 284] on div "Find Top HR Talent in Morocco." at bounding box center [748, 281] width 198 height 15
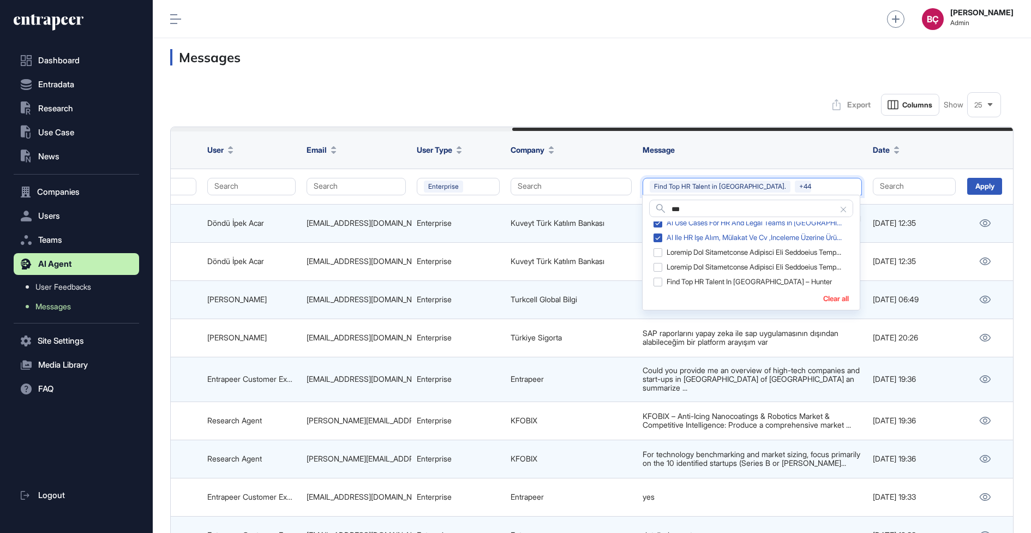
click at [654, 284] on div "Find Top HR Talent in Morocco – Hunter" at bounding box center [748, 281] width 198 height 15
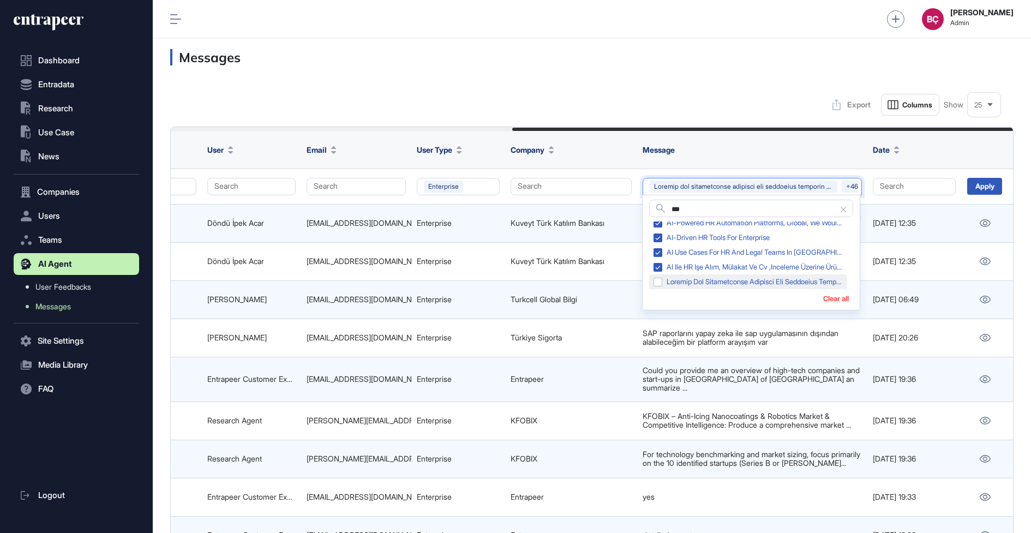
click at [662, 279] on div at bounding box center [748, 281] width 198 height 15
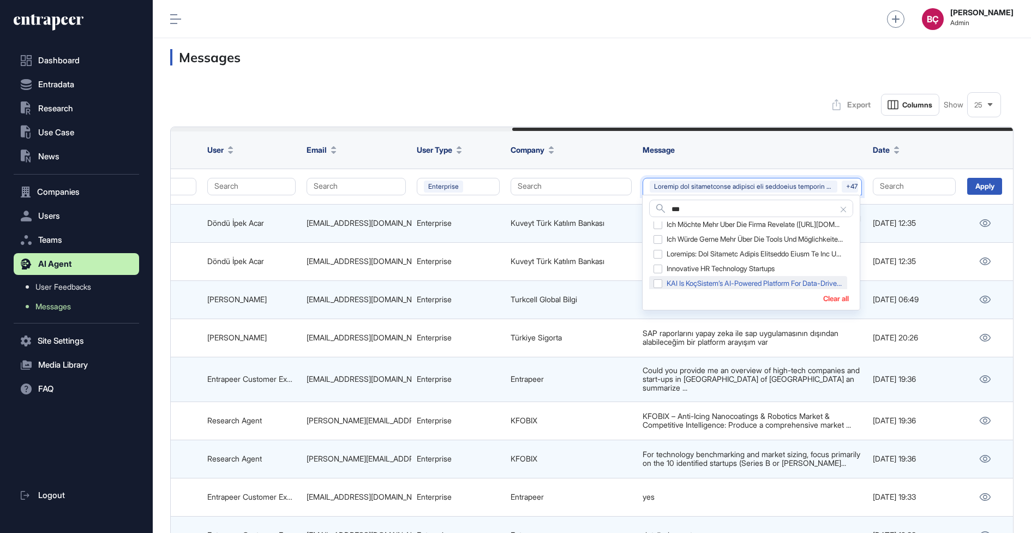
click at [659, 286] on div "KAI is KoçSistem’s AI-powered platform for data-driven decision-making and proc…" at bounding box center [748, 283] width 198 height 15
click at [659, 285] on div "Innovative HR technology startups" at bounding box center [748, 280] width 198 height 15
click at [659, 285] on div "Ich würde gerne mehr über die Tools und Möglichkeiten zur Monetarisierung von D…" at bounding box center [748, 280] width 198 height 15
click at [659, 285] on div "I'll use these in HR recruitment processes to replace HR-candidate interviews w…" at bounding box center [748, 280] width 198 height 15
click at [659, 285] on div "I work for an egg producer. We're debating between different HR softwares to us…" at bounding box center [748, 280] width 198 height 15
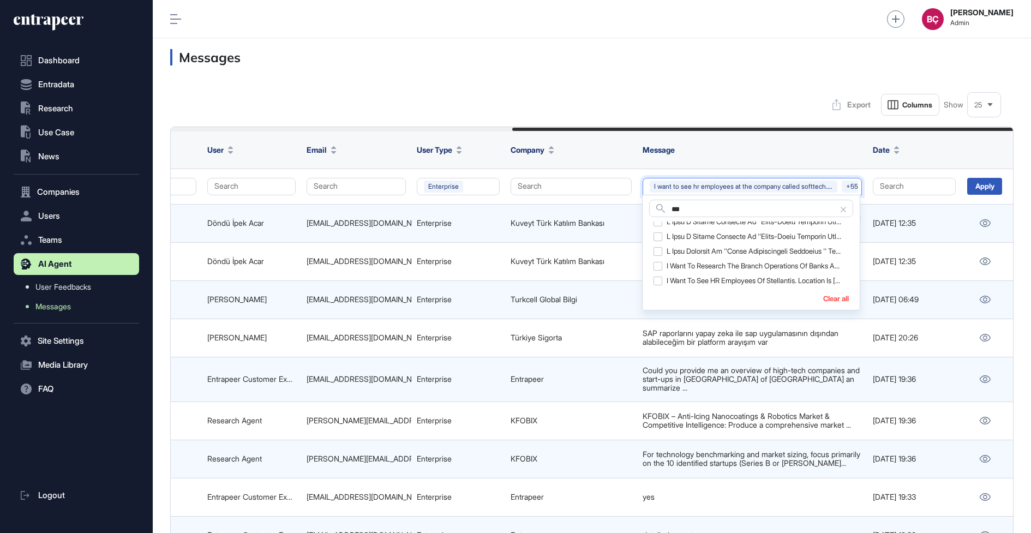
click at [659, 285] on div "I want to see HR employees of Stellantis. Location is Türkiye" at bounding box center [748, 280] width 198 height 15
click at [659, 285] on div "I want to research the branch operations of banks and the new updates that can …" at bounding box center [748, 280] width 198 height 15
click at [659, 285] on div at bounding box center [748, 280] width 198 height 15
click at [659, 285] on div "I need to list AI tools for HR recruitment processes. On premises solutions are…" at bounding box center [748, 280] width 198 height 15
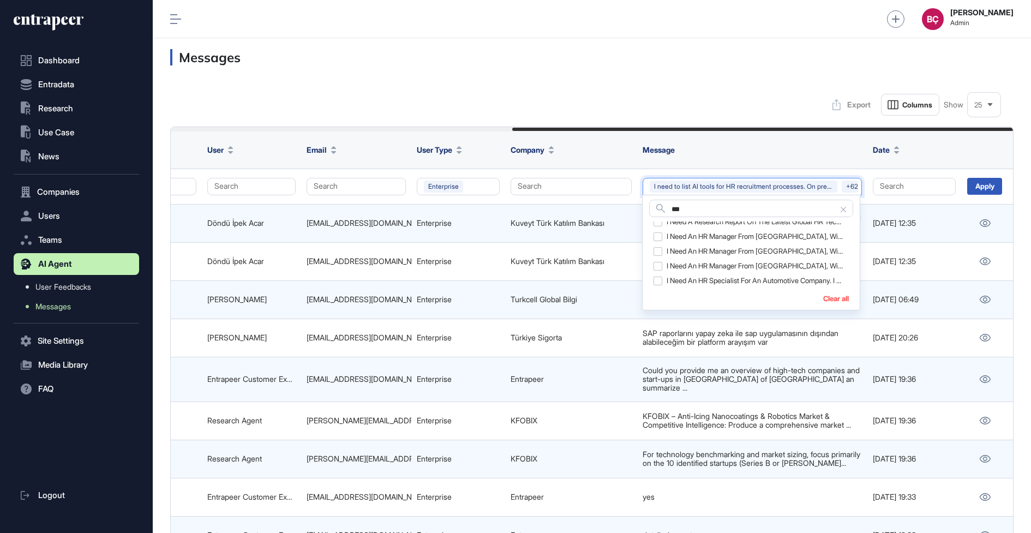
click at [659, 285] on div "I need an HR specialist for an automotive company. I want at least 3 years expe…" at bounding box center [748, 280] width 198 height 15
click at [659, 285] on div "I need an HR manager from türkiye, with fashion or retail industry expertise." at bounding box center [748, 280] width 198 height 15
click at [659, 285] on div "I need an HR manager from türkiye, with fashion or retail industry expertise. M…" at bounding box center [748, 280] width 198 height 15
click at [659, 285] on div "I need HR professionals. Location is Türkiye. current company is Stellantis" at bounding box center [748, 280] width 198 height 15
click at [659, 285] on div "I need HR managers with 5-7 years expertise. location is istanbul" at bounding box center [748, 280] width 198 height 15
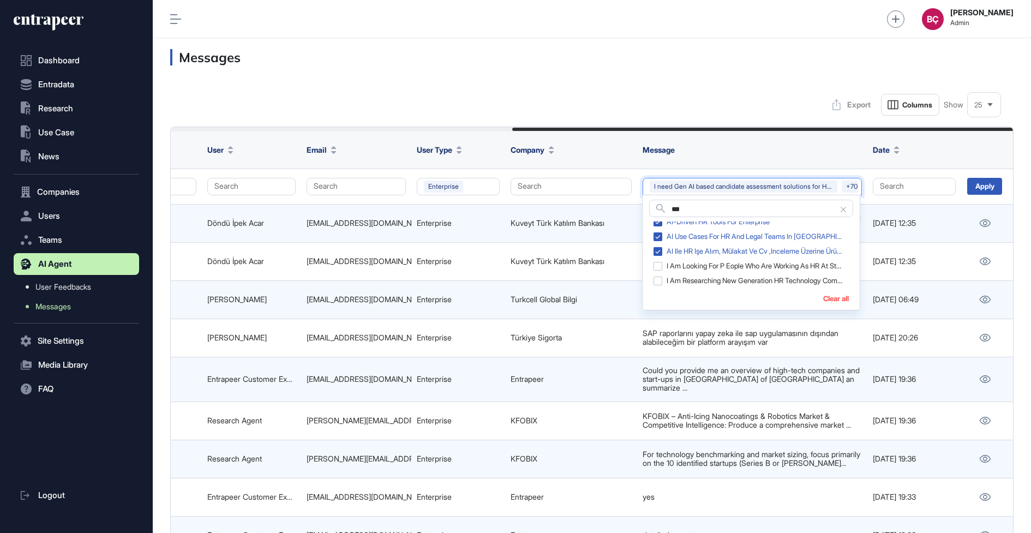
click at [659, 285] on div "I am researching new generation HR technology companies. Can you give me a comp…" at bounding box center [748, 280] width 198 height 15
click at [659, 285] on div "I am looking for p eople who are working as HR at Stellantis. Location is Türki…" at bounding box center [748, 280] width 198 height 15
click at [660, 282] on div "AI ile HR işe alım, mülakat ve cv ,inceleme üzerine ürünleri araştır. Feature l…" at bounding box center [748, 280] width 198 height 15
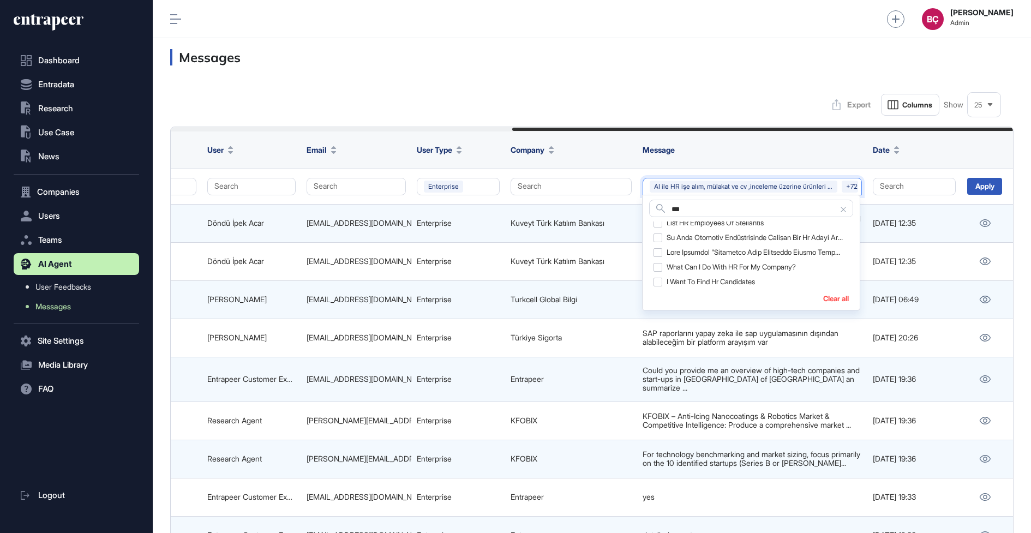
scroll to position [1685, 0]
click at [654, 281] on div "ı want to find hr candidates" at bounding box center [748, 281] width 198 height 15
click at [654, 281] on div at bounding box center [748, 281] width 198 height 15
click at [654, 281] on div "su anda otomotiv endüstrisinde calisan bir hr adayi ariyorum" at bounding box center [748, 282] width 198 height 15
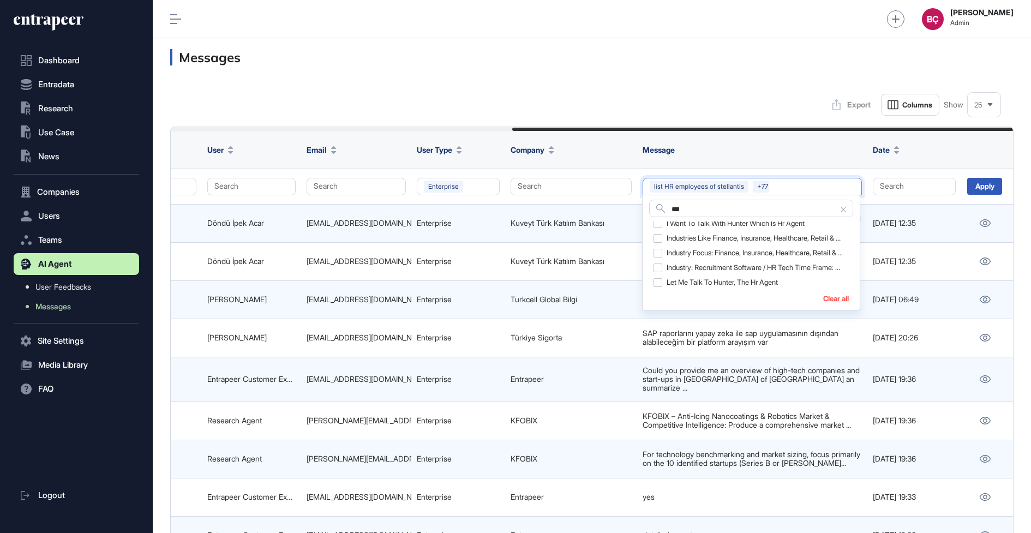
click at [654, 281] on div "let me talk to hunter, the hr agent" at bounding box center [748, 282] width 198 height 15
click at [654, 281] on div "industry: Recruitment Software / HR Tech time frame: last 5 years but emphasize…" at bounding box center [748, 282] width 198 height 15
click at [654, 281] on div "industries like finance, insurance, healthcare, retail & e-commerce, telecommun…" at bounding box center [748, 282] width 198 height 15
click at [654, 281] on div "i want to talk with hunter which is hr agent" at bounding box center [748, 282] width 198 height 15
click at [654, 281] on div "hr employees of softtech, from türkiye" at bounding box center [748, 282] width 198 height 15
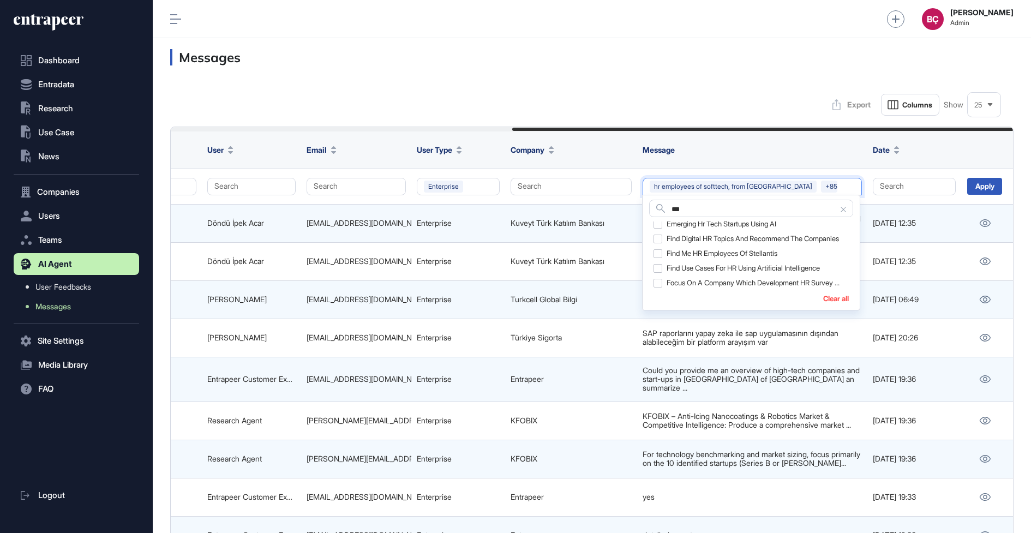
click at [654, 281] on div "focus on a company which development HR survey tool" at bounding box center [748, 282] width 198 height 15
click at [654, 281] on div "find use cases for HR using artificial intelligence" at bounding box center [748, 282] width 198 height 15
click at [654, 281] on div "find digital HR topics and recommend the companies" at bounding box center [748, 282] width 198 height 15
click at [654, 281] on div "delete HR Academy from titles. and add HR title to job titles." at bounding box center [748, 282] width 198 height 15
click at [654, 281] on div "connect me to hunter, hr agent" at bounding box center [748, 282] width 198 height 15
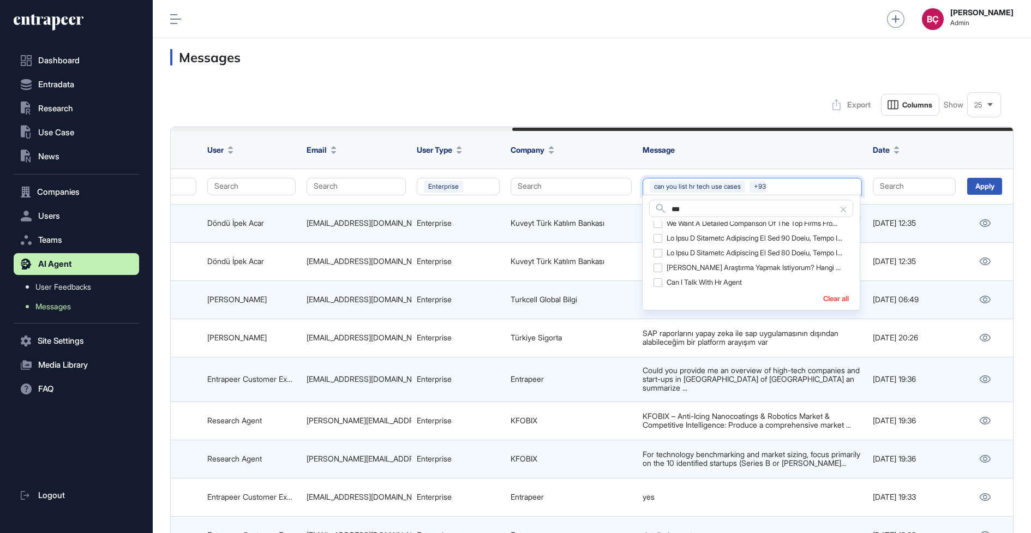
click at [654, 281] on div "can i talk with hr agent" at bounding box center [748, 282] width 198 height 15
click at [654, 281] on div at bounding box center [748, 282] width 198 height 15
click at [654, 281] on div "We want a detailed comparison of the top firms from the latest ENR250 list (inc…" at bounding box center [748, 282] width 198 height 15
click at [654, 281] on div "We want a detailed comparison of the 20 firms from the latest ENR250 list (incl…" at bounding box center [748, 282] width 198 height 15
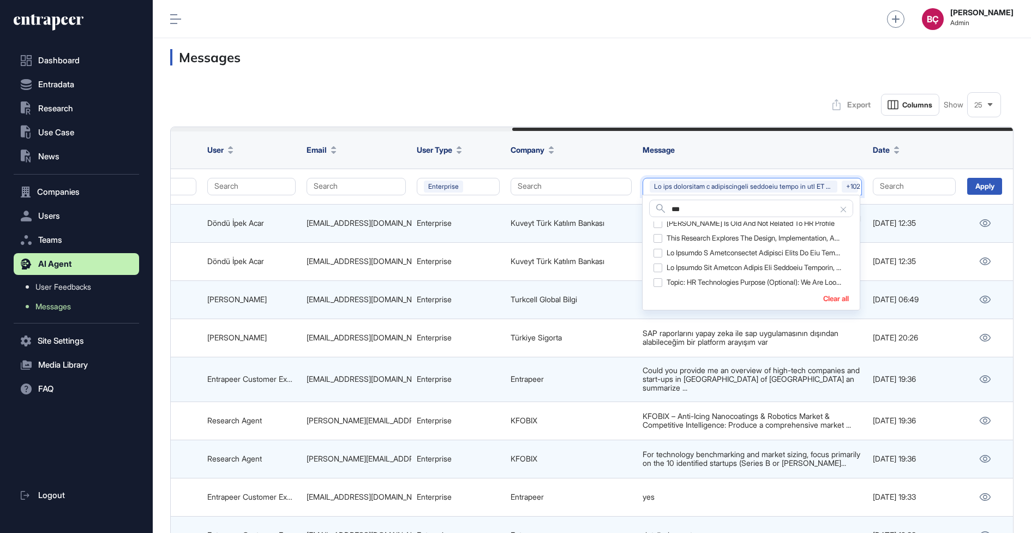
click at [654, 280] on div "Topic: HR Technologies Purpose (optional): We are looking for companies that ca…" at bounding box center [748, 282] width 198 height 15
click at [654, 280] on div at bounding box center [748, 282] width 198 height 15
click at [654, 281] on div "Talat Ceran is old and not related to HR profile" at bounding box center [748, 282] width 198 height 15
click at [654, 281] on div at bounding box center [748, 282] width 198 height 15
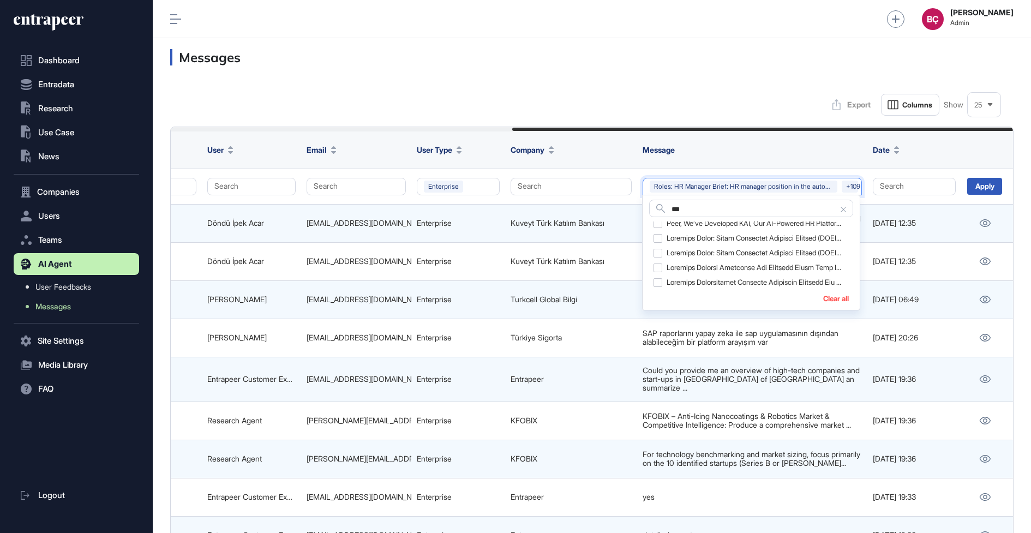
click at [654, 281] on div at bounding box center [748, 282] width 198 height 15
click at [654, 281] on div "Peer, we’ve developed KAI, our AI-powered HR platform for data-driven decision-…" at bounding box center [748, 282] width 198 height 15
click at [654, 281] on div at bounding box center [748, 282] width 198 height 15
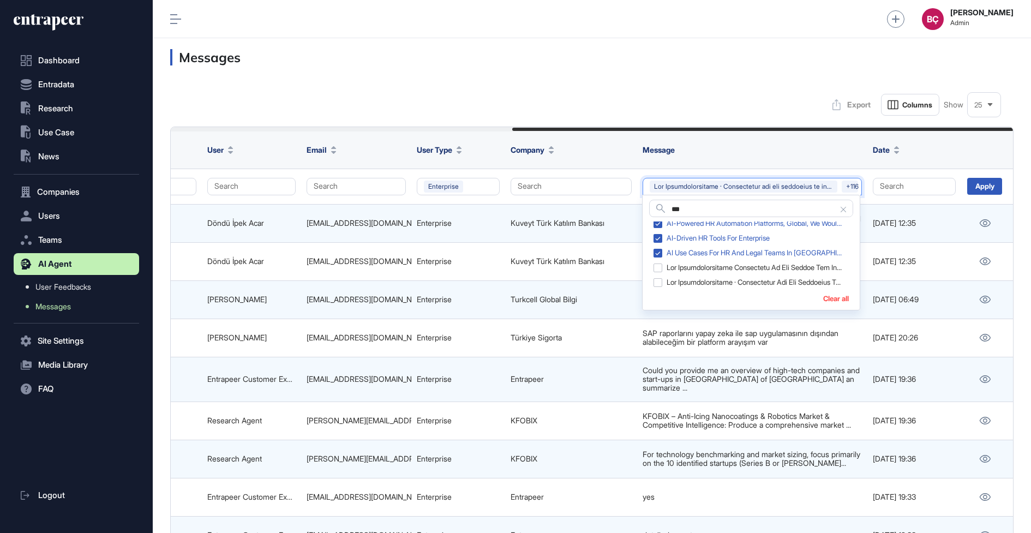
click at [654, 281] on div at bounding box center [748, 282] width 198 height 15
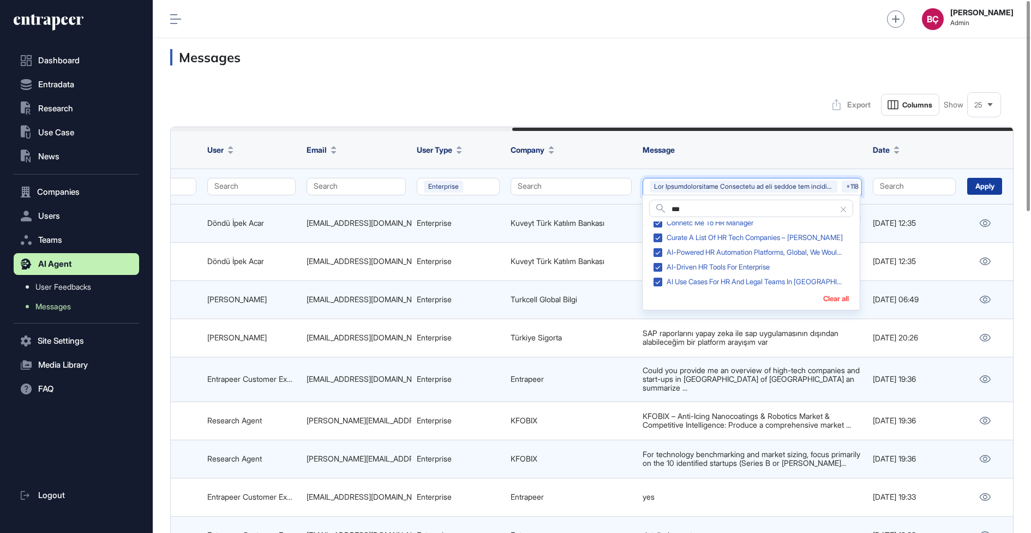
click at [969, 190] on div "Apply" at bounding box center [984, 186] width 35 height 17
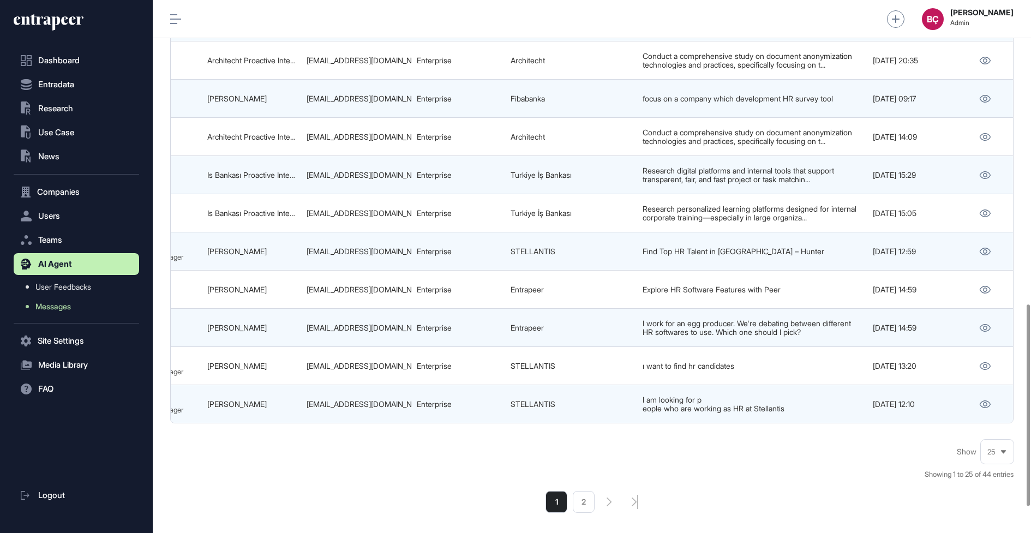
scroll to position [873, 0]
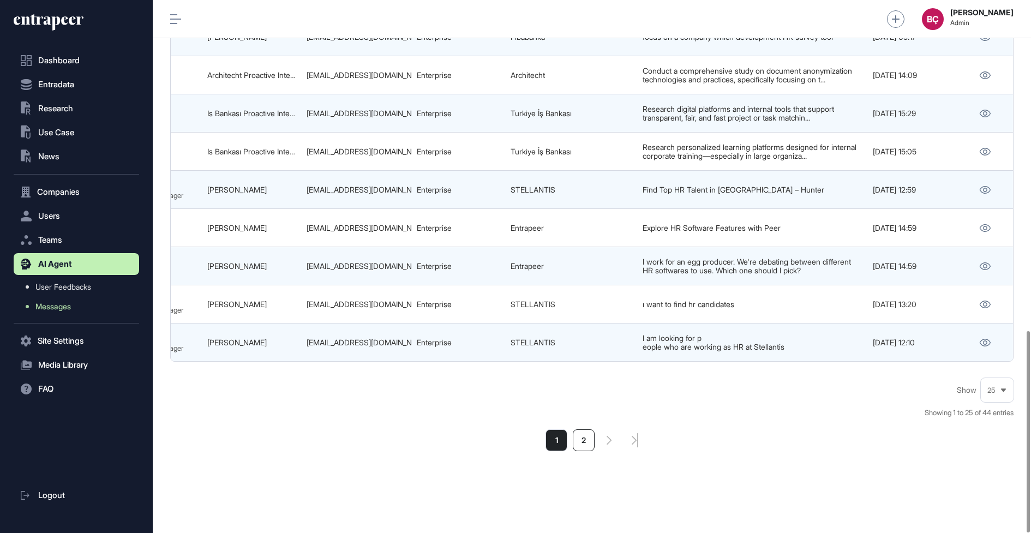
click at [590, 444] on li "2" at bounding box center [584, 440] width 22 height 22
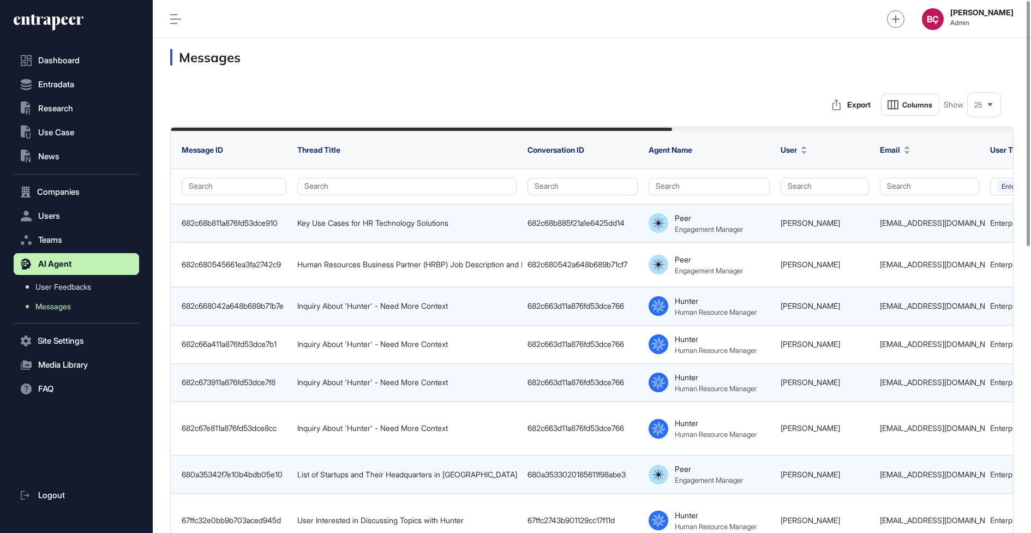
click at [35, 17] on icon at bounding box center [49, 22] width 70 height 17
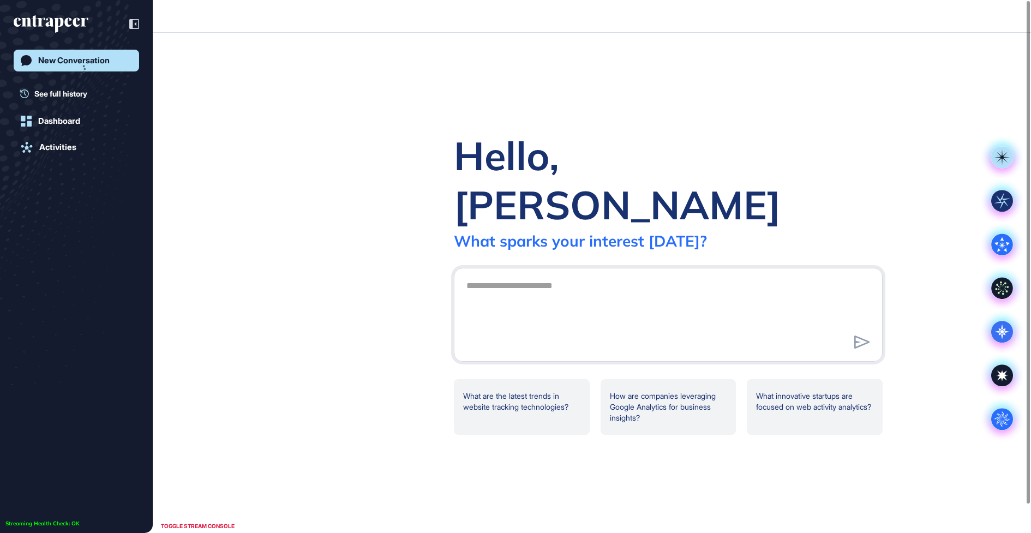
scroll to position [1, 1]
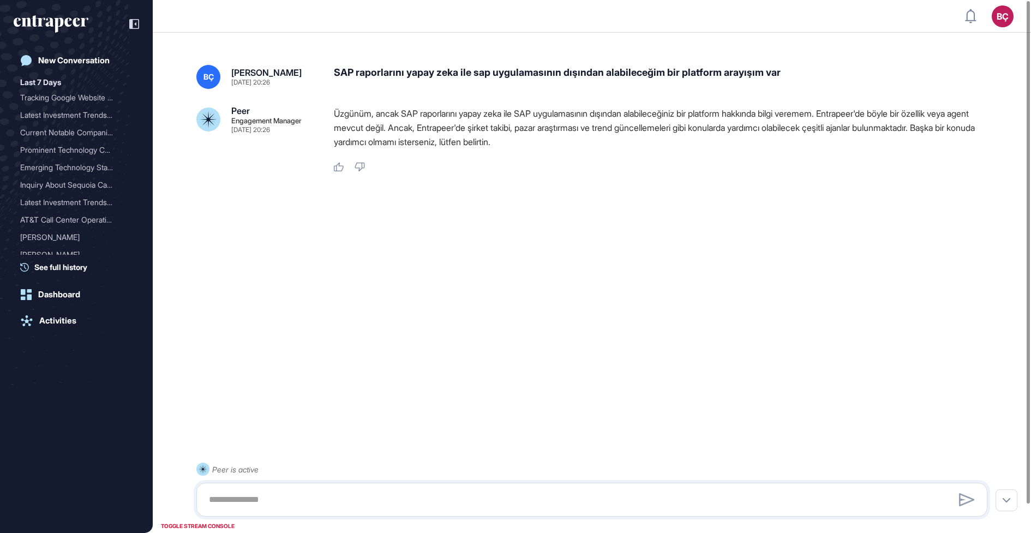
click at [749, 119] on p "Üzgünüm, ancak SAP raporlarını yapay zeka ile SAP uygulamasının dışından alabil…" at bounding box center [665, 127] width 662 height 43
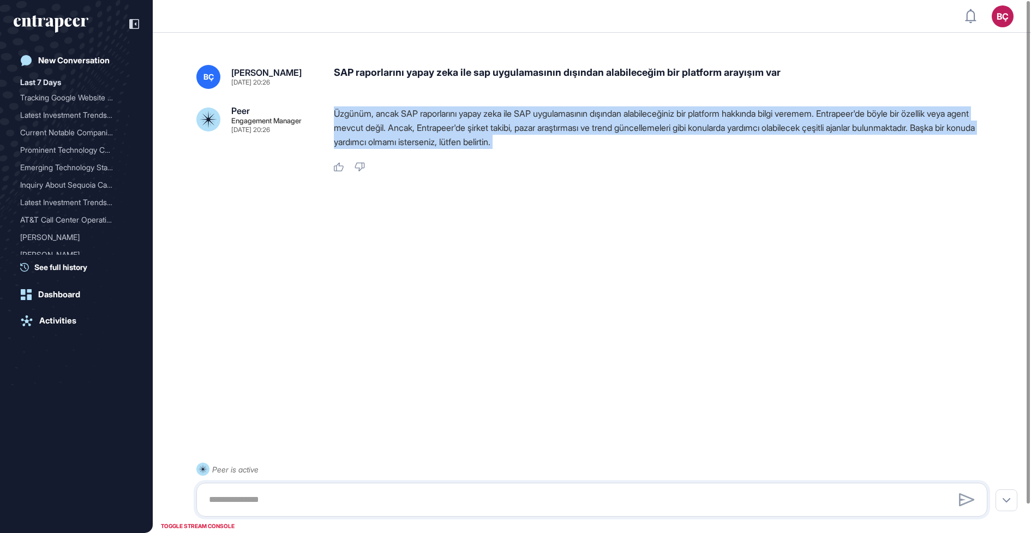
click at [746, 135] on p "Üzgünüm, ancak SAP raporlarını yapay zeka ile SAP uygulamasının dışından alabil…" at bounding box center [665, 127] width 662 height 43
